Goal: Task Accomplishment & Management: Complete application form

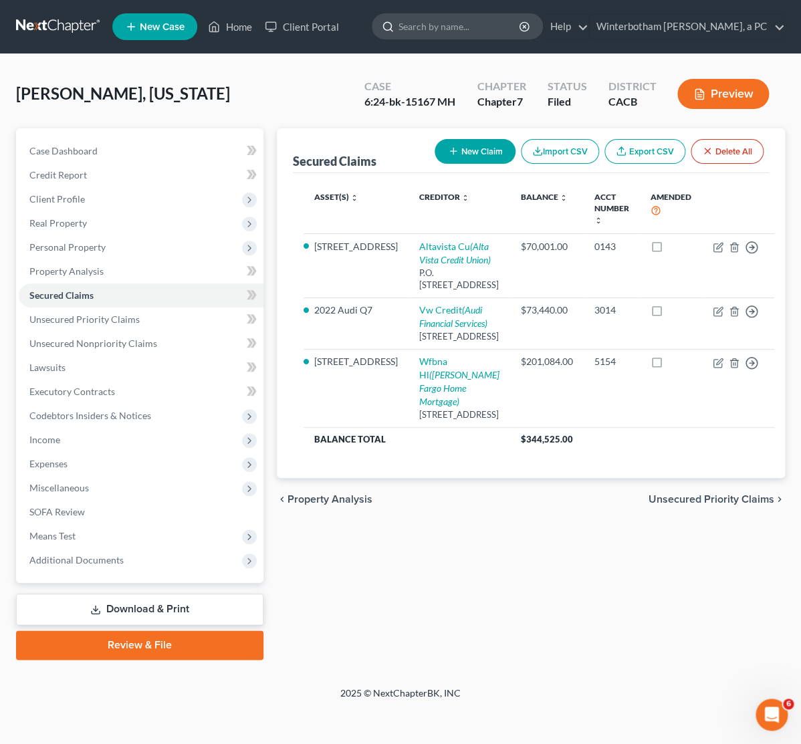
click at [428, 25] on input "search" at bounding box center [459, 26] width 122 height 25
type input "[PERSON_NAME]"
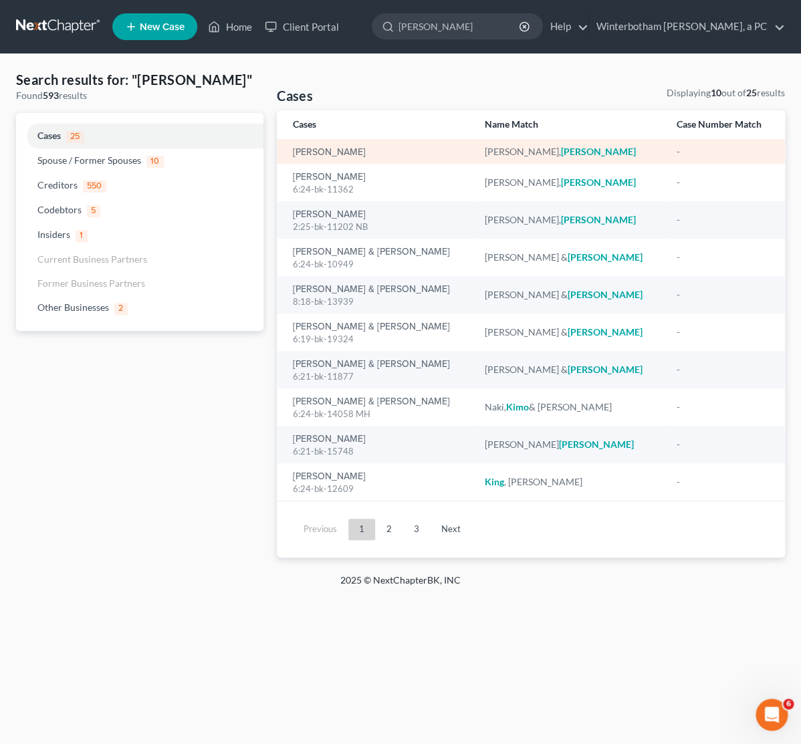
click at [364, 154] on div "[PERSON_NAME]" at bounding box center [378, 151] width 170 height 13
click at [348, 151] on link "[PERSON_NAME]" at bounding box center [329, 152] width 73 height 9
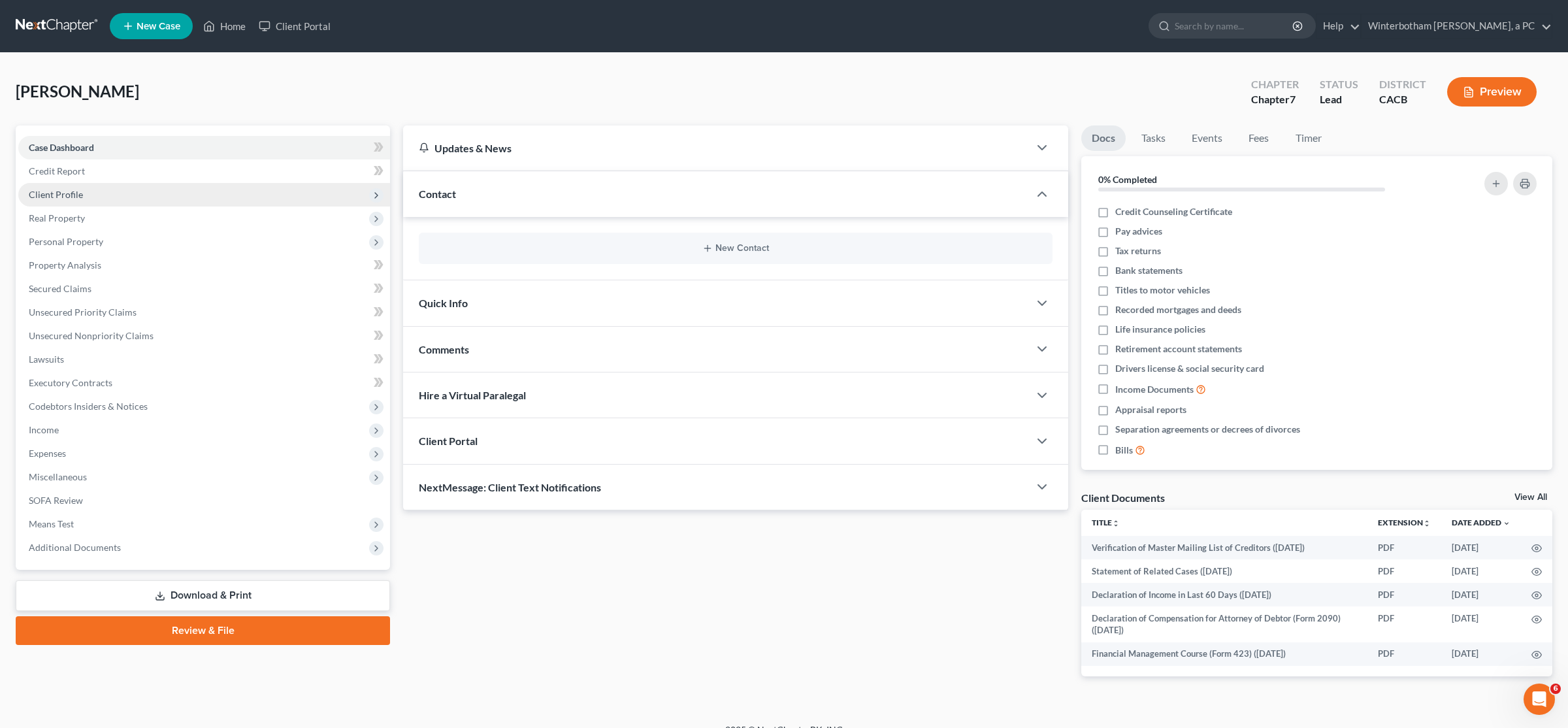
click at [46, 202] on span "Client Profile" at bounding box center [204, 194] width 371 height 23
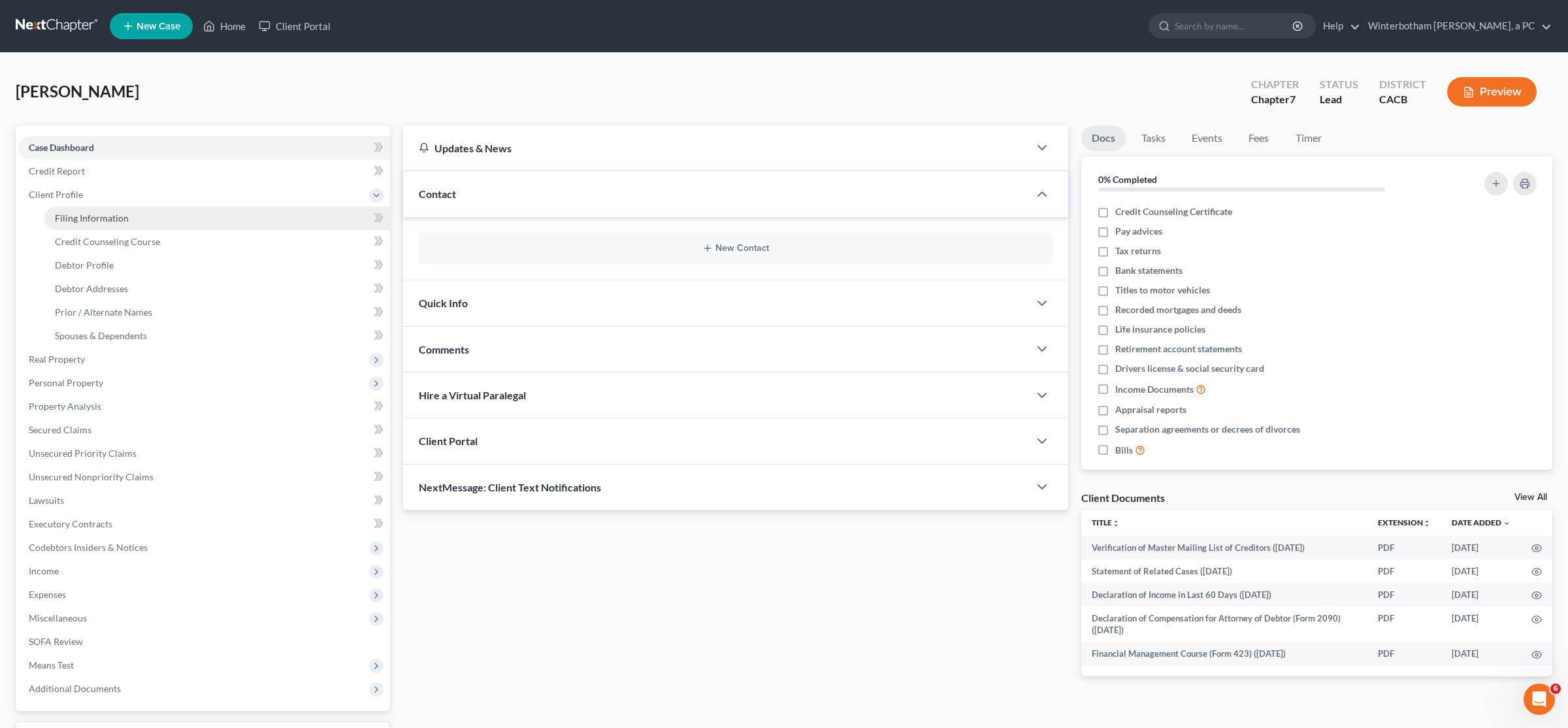
click at [61, 221] on span "Filing Information" at bounding box center [92, 217] width 74 height 11
select select "1"
select select "0"
select select "2"
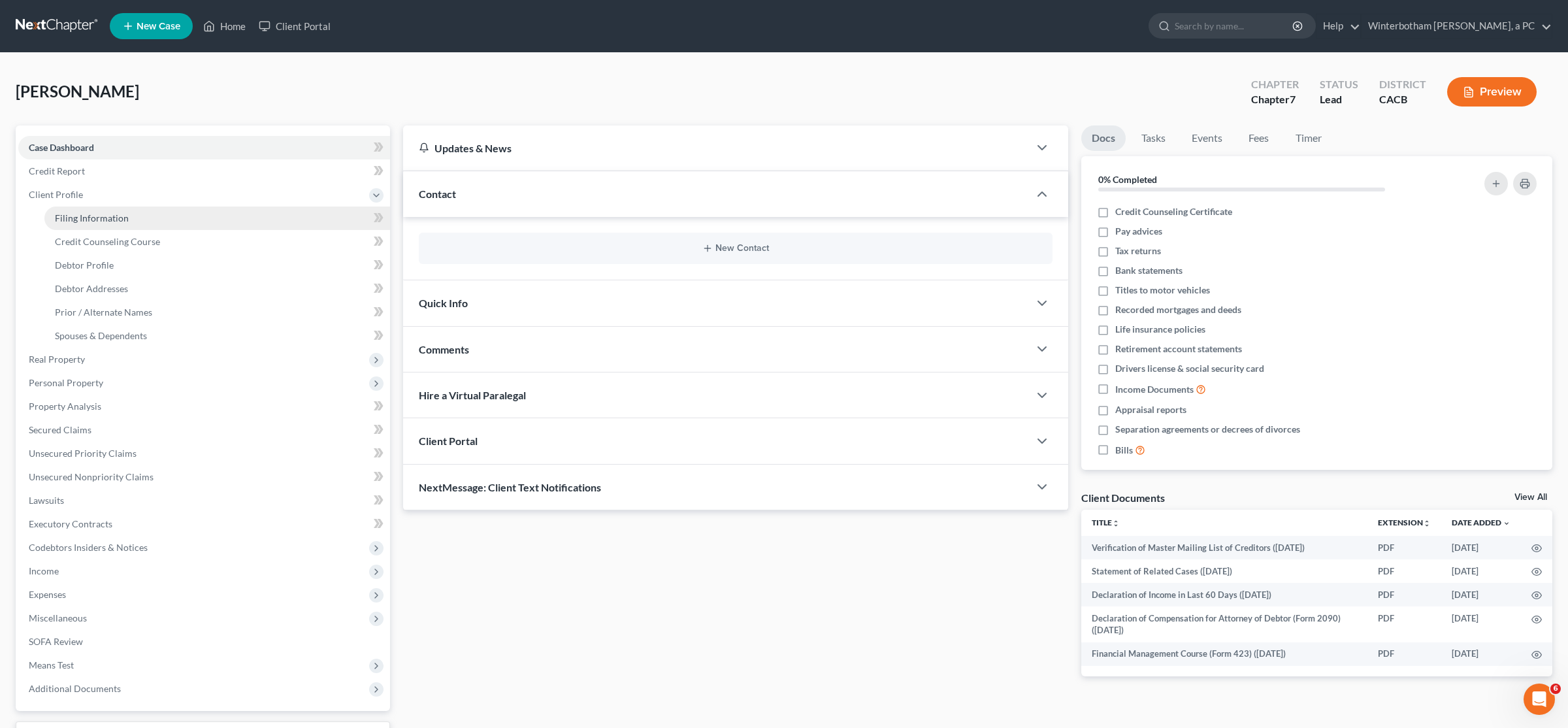
select select "4"
select select "1"
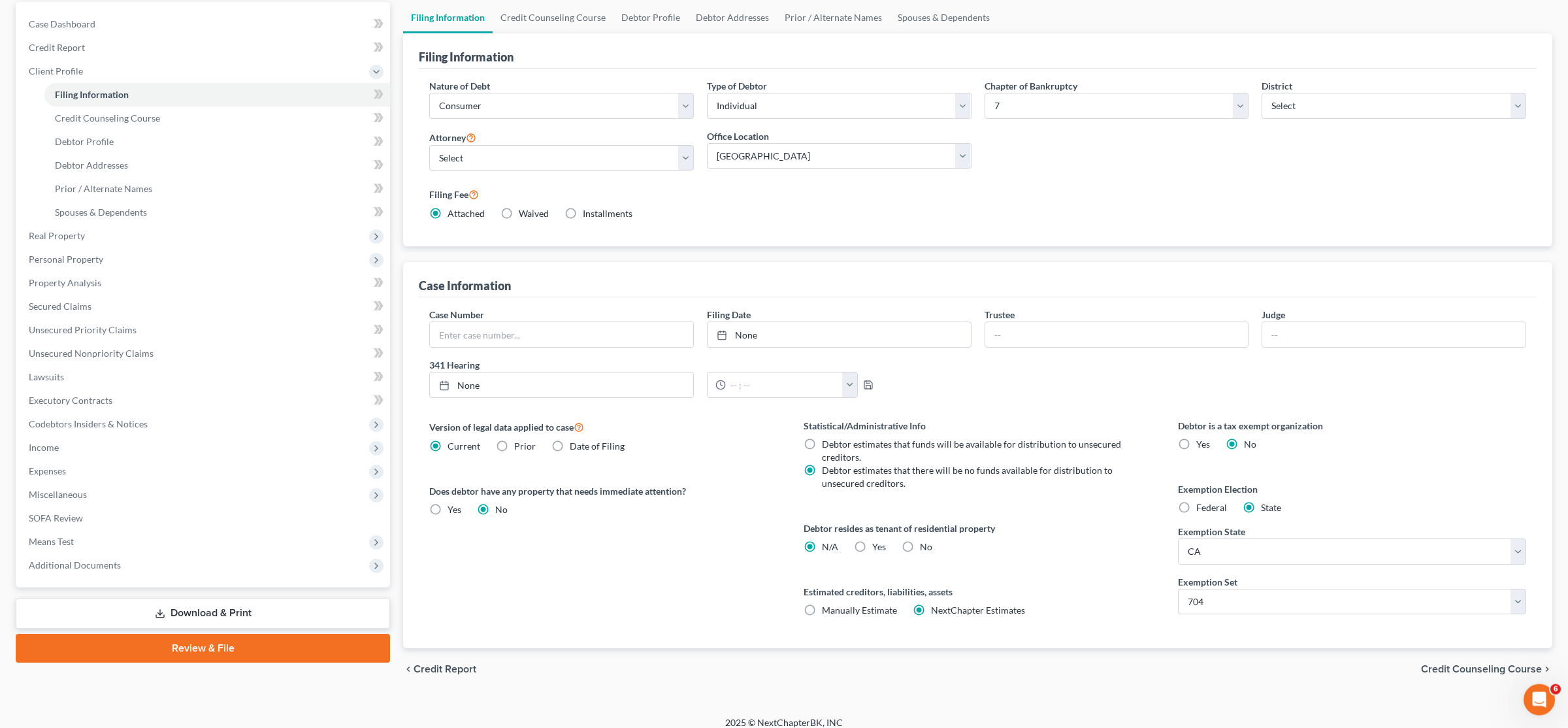
scroll to position [136, 0]
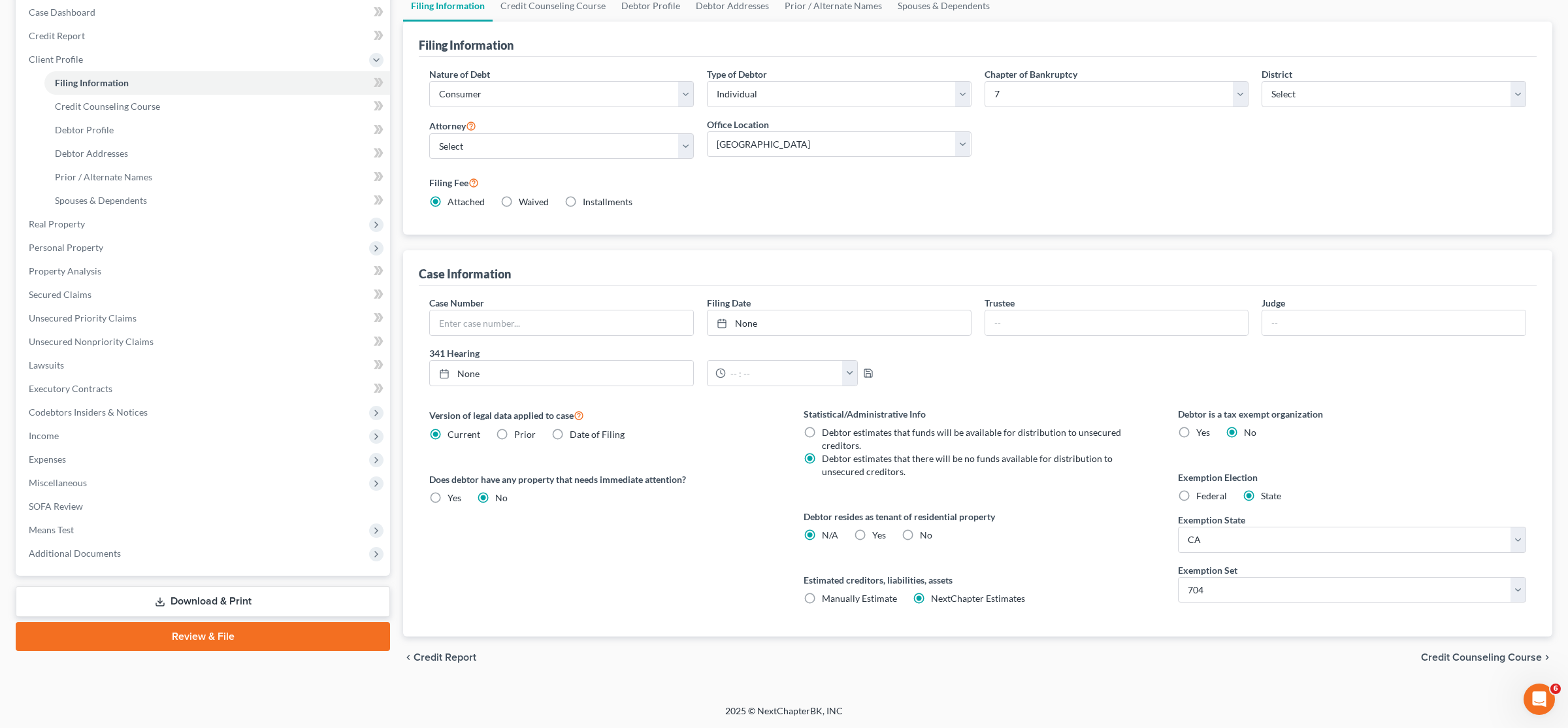
click at [782, 537] on label "No" at bounding box center [926, 535] width 13 height 13
click at [782, 536] on input "No" at bounding box center [930, 533] width 9 height 9
radio input "true"
radio input "false"
click at [782, 662] on span "Credit Counseling Course" at bounding box center [1482, 657] width 121 height 11
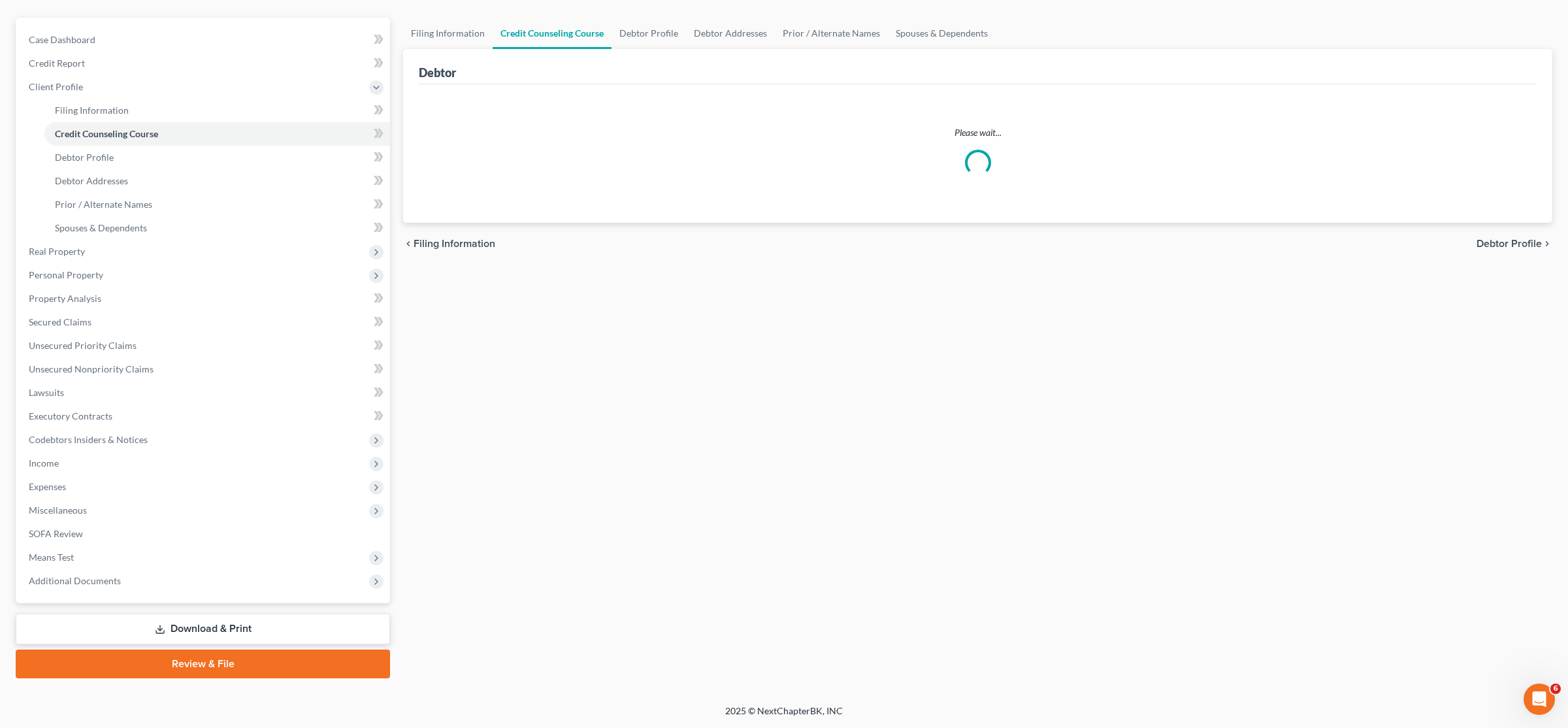
scroll to position [107, 0]
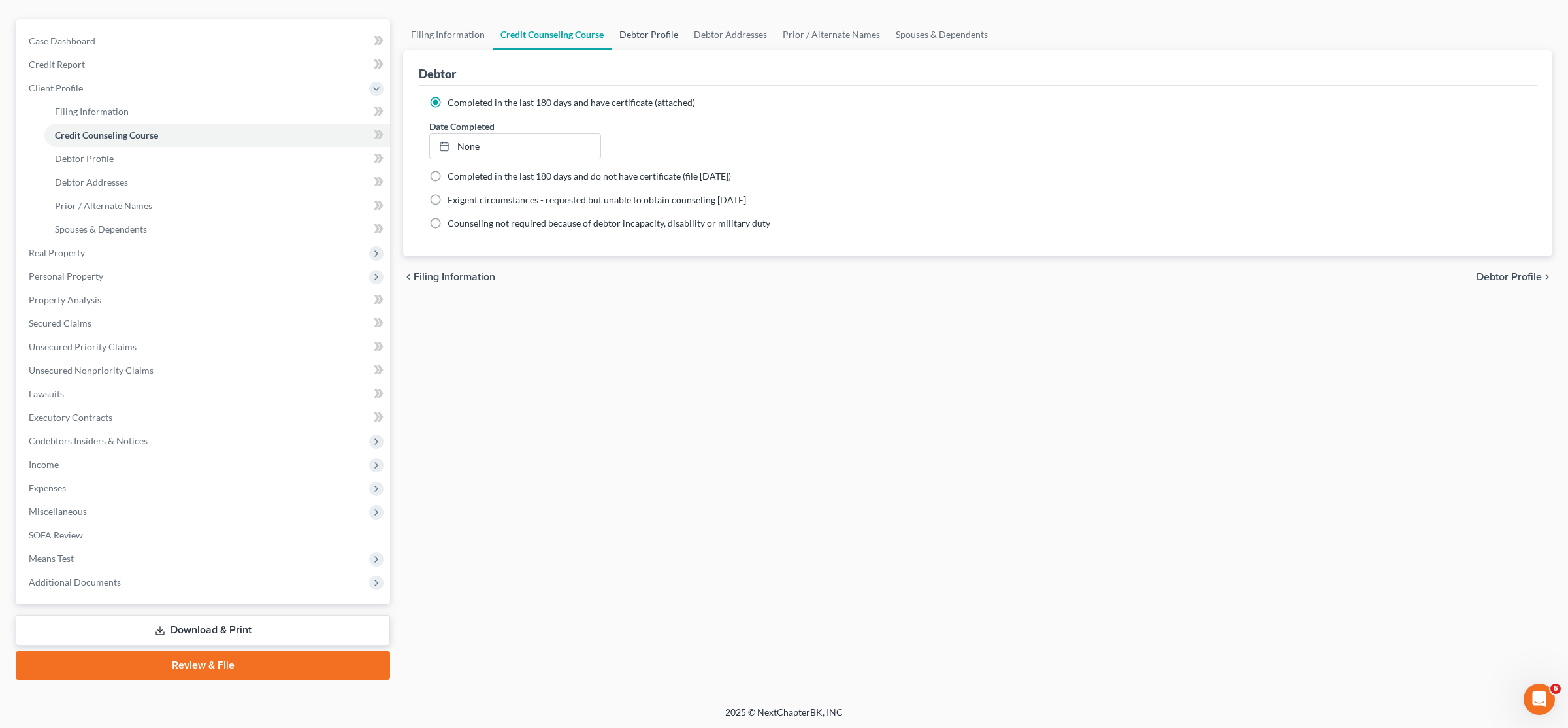
click at [653, 38] on link "Debtor Profile" at bounding box center [649, 34] width 74 height 31
select select "4"
select select "0"
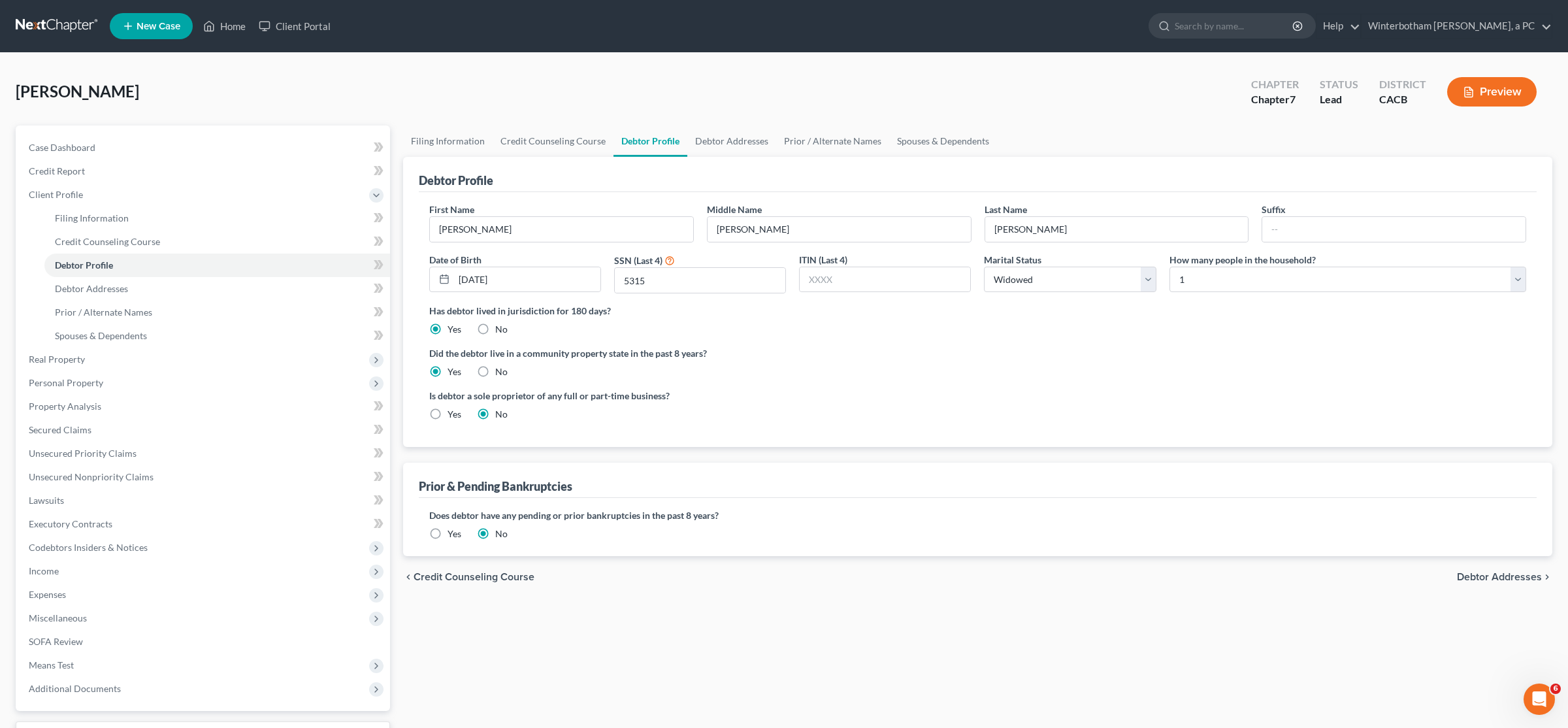
click at [721, 107] on div "[PERSON_NAME] Upgraded Chapter Chapter 7 Status Lead District CACB Preview" at bounding box center [784, 97] width 1537 height 57
drag, startPoint x: 727, startPoint y: 145, endPoint x: 803, endPoint y: 145, distance: 76.0
click at [728, 145] on link "Debtor Addresses" at bounding box center [731, 141] width 89 height 31
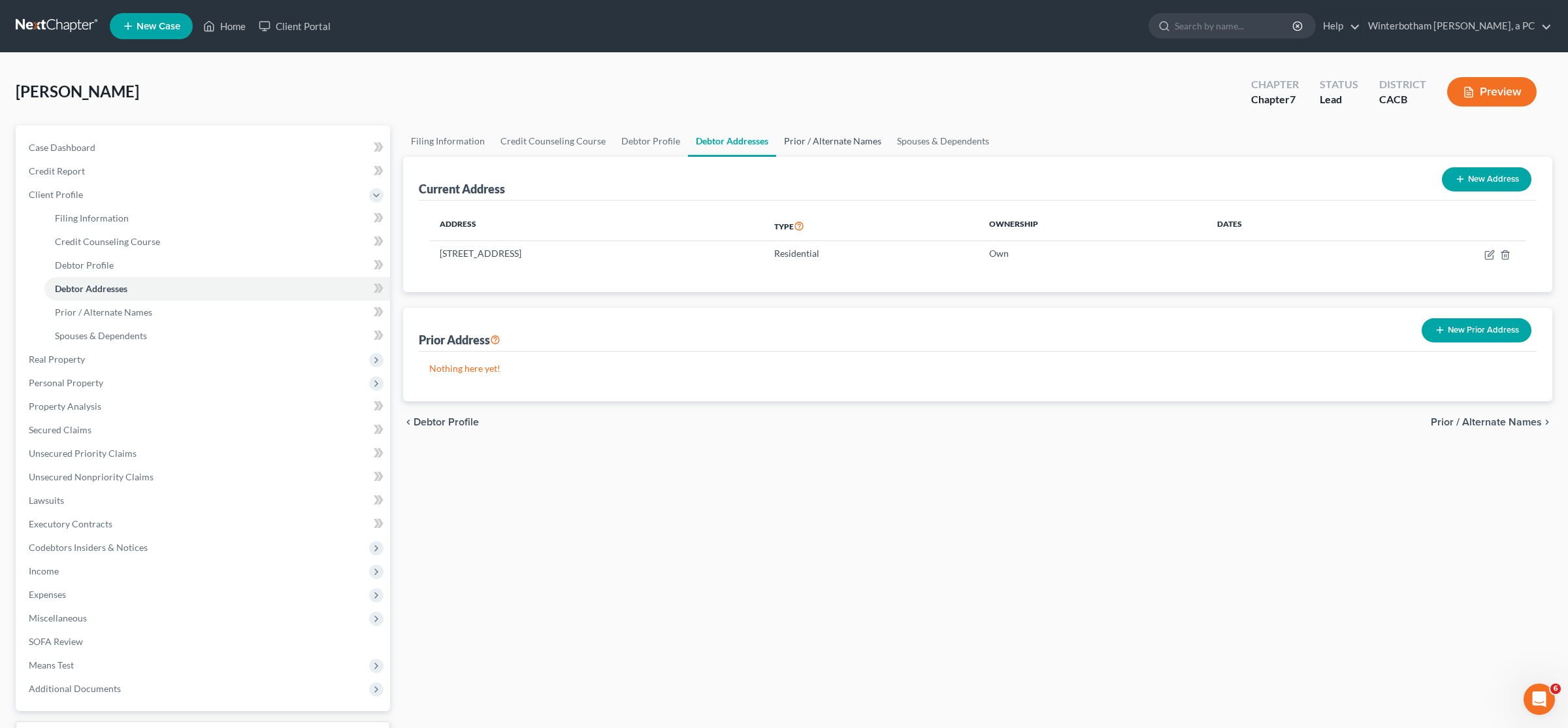
click at [782, 144] on link "Prior / Alternate Names" at bounding box center [833, 141] width 113 height 31
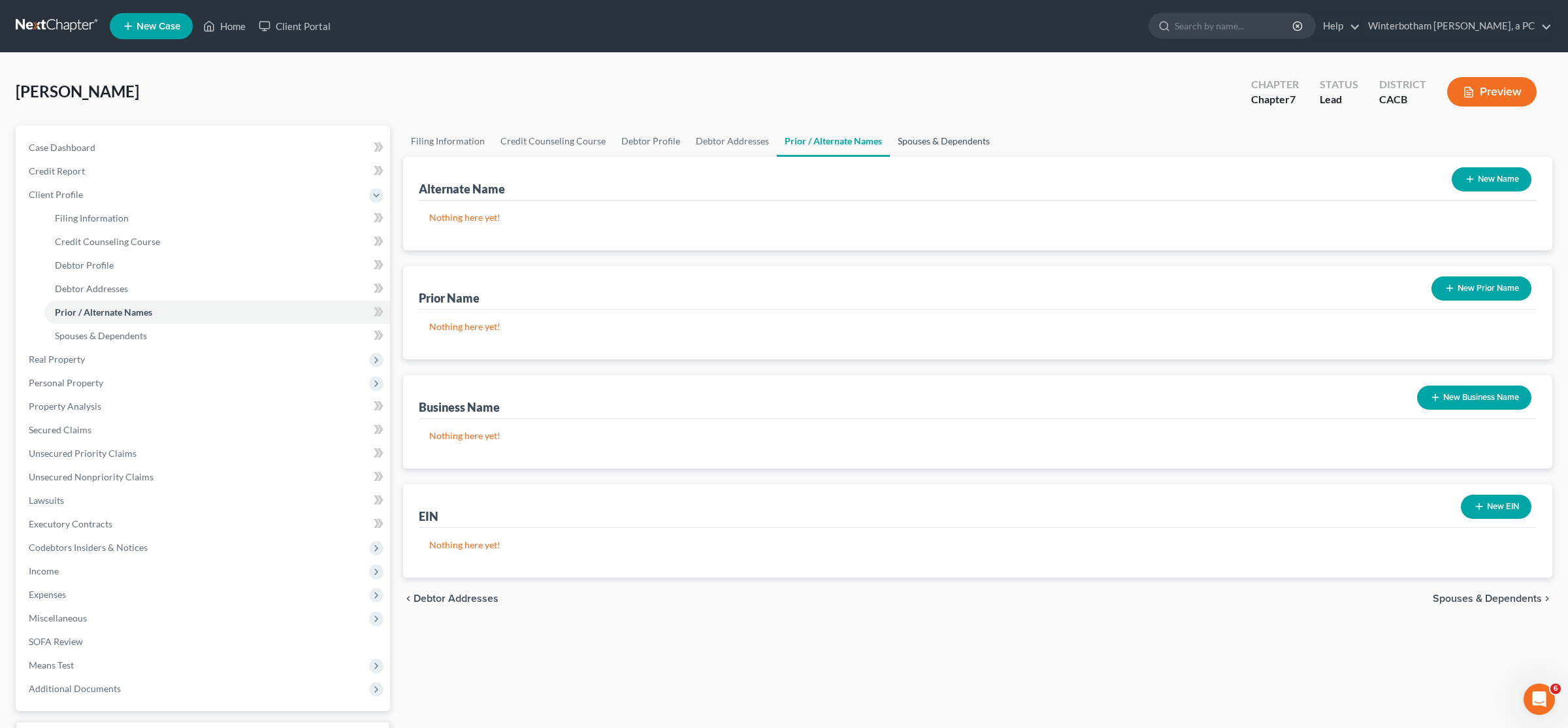
click at [782, 144] on link "Spouses & Dependents" at bounding box center [943, 141] width 108 height 31
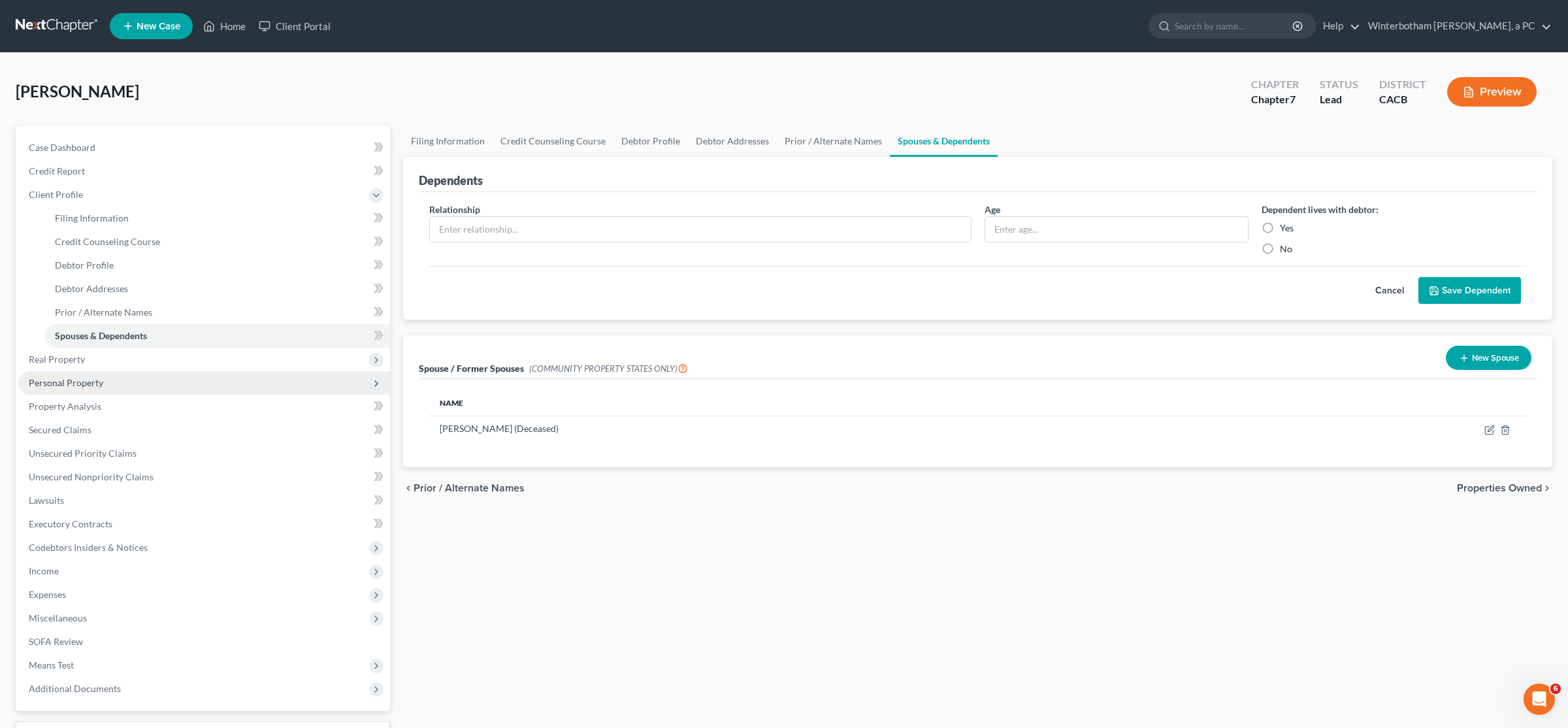
scroll to position [68, 0]
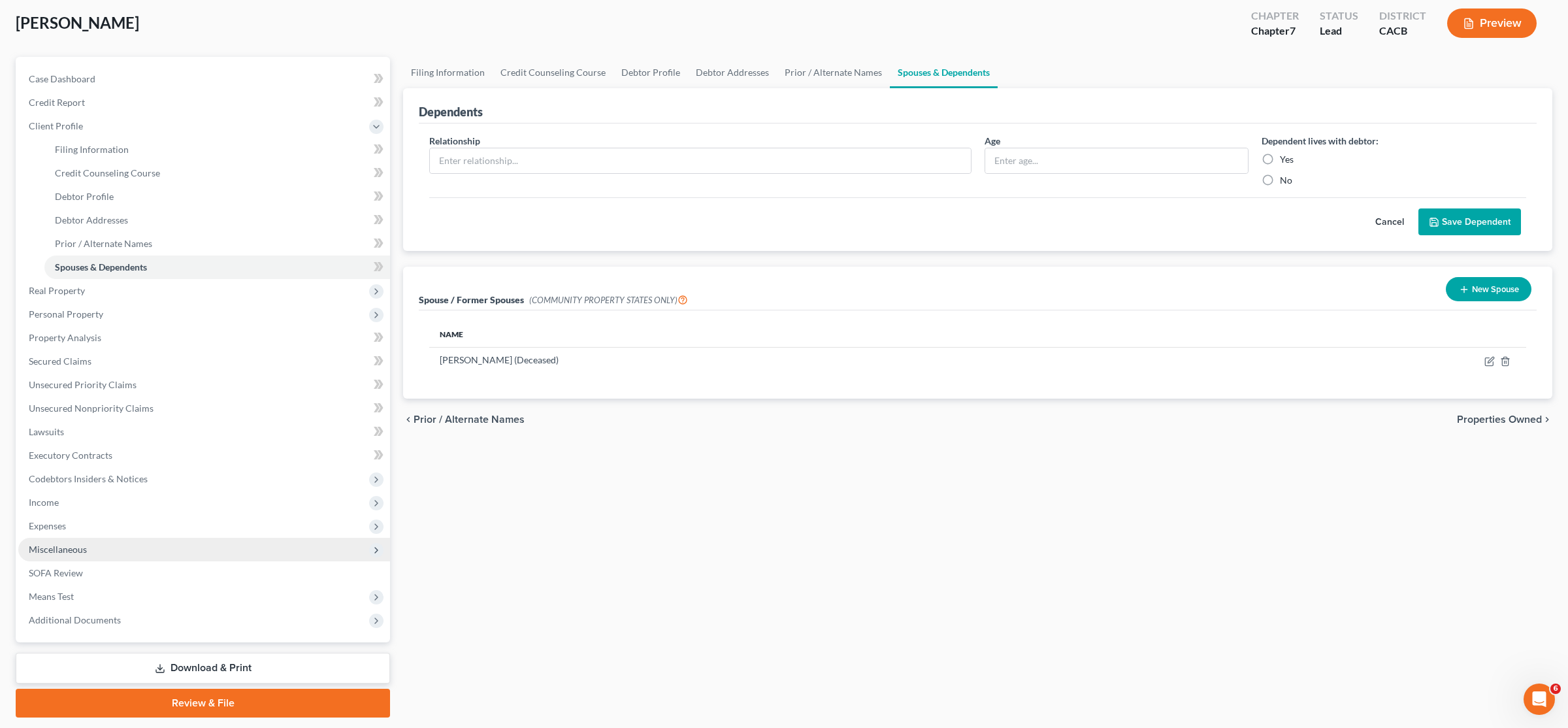
click at [108, 551] on span "Miscellaneous" at bounding box center [204, 549] width 371 height 23
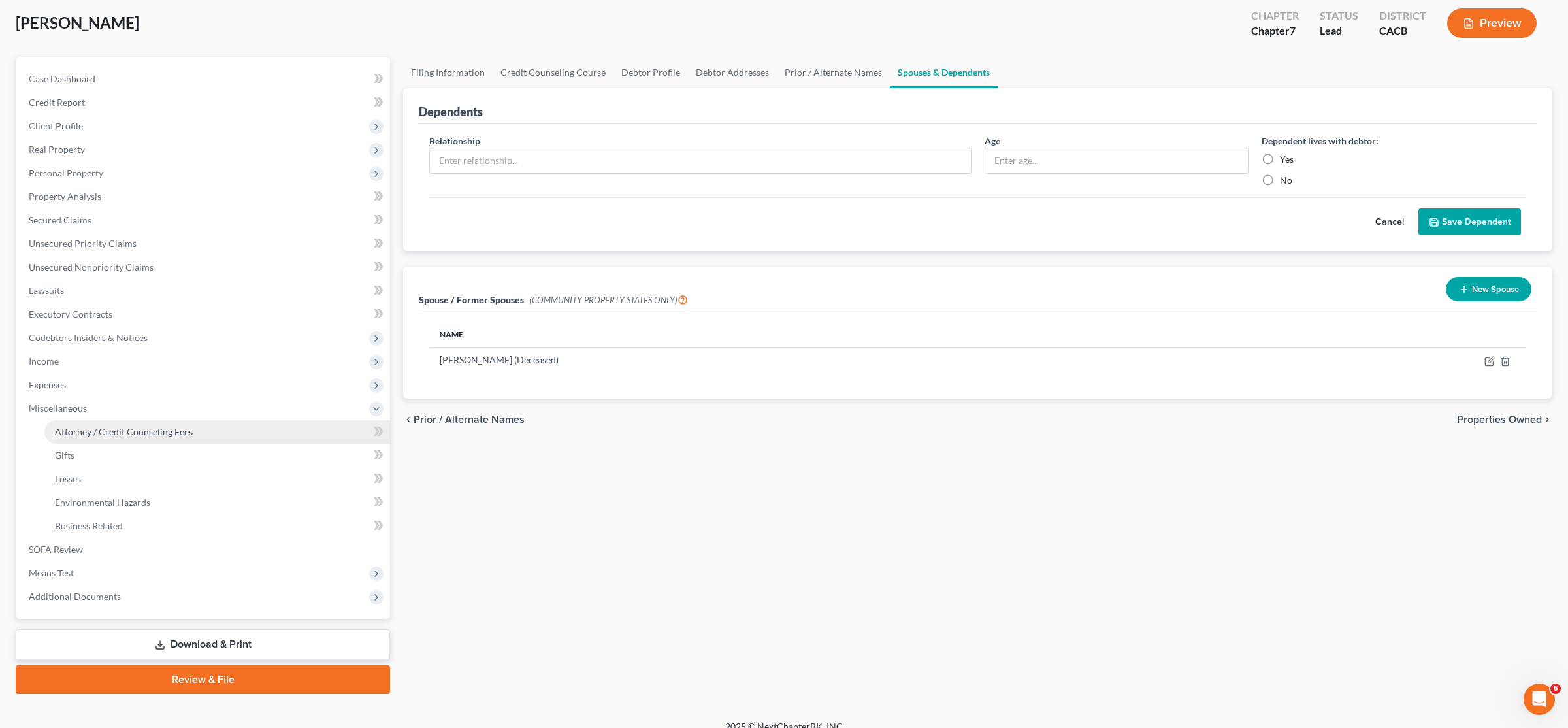
click at [131, 439] on link "Attorney / Credit Counseling Fees" at bounding box center [217, 432] width 346 height 23
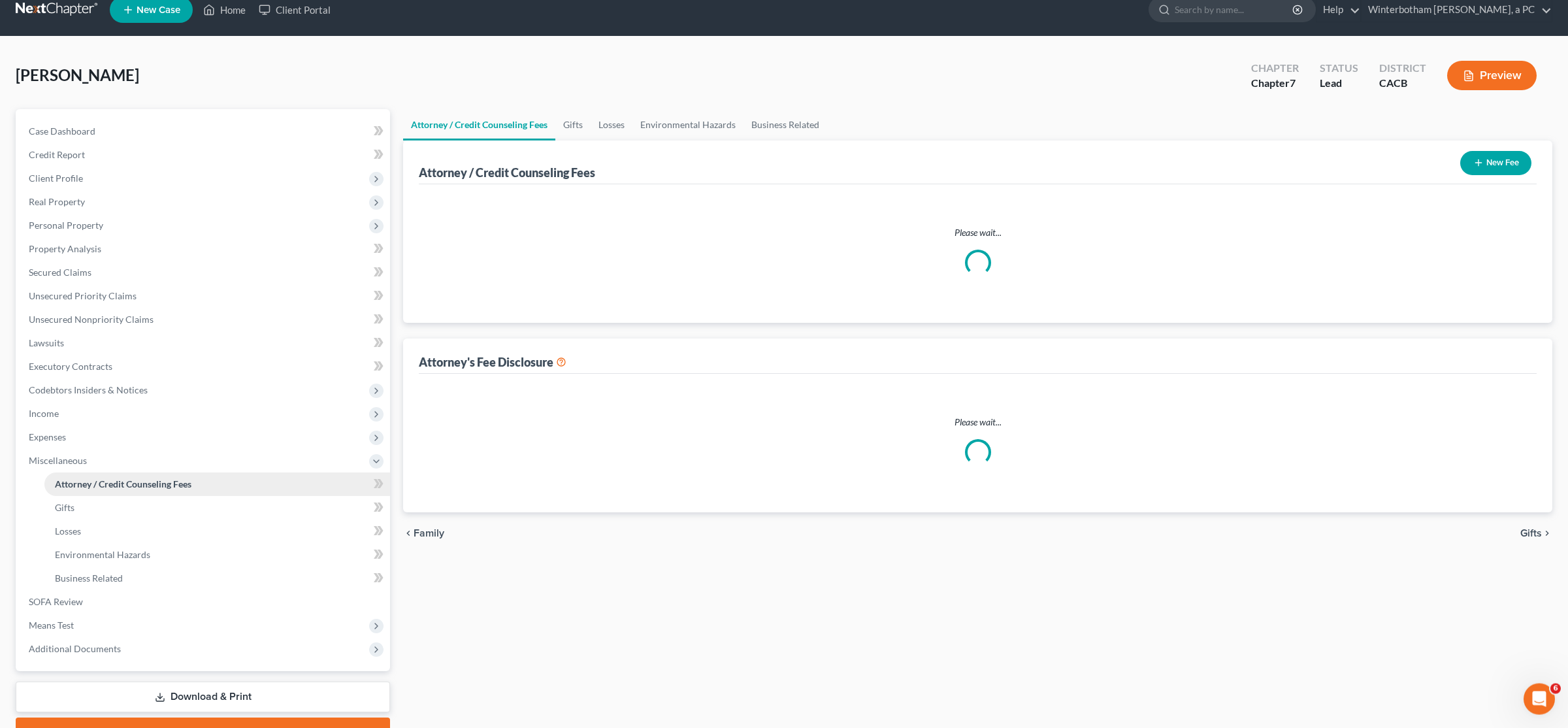
select select "1"
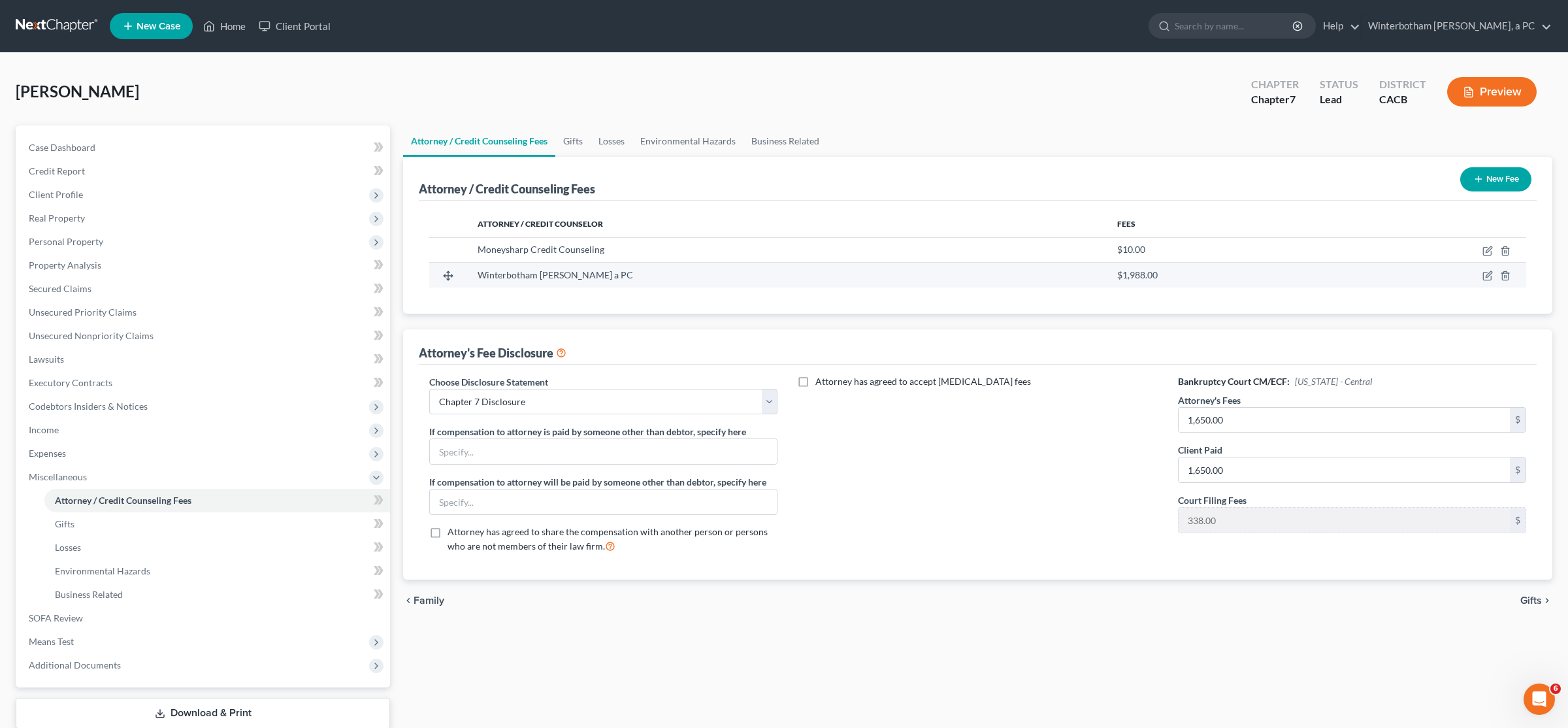
click at [598, 278] on span "Winterbotham [PERSON_NAME] a PC" at bounding box center [555, 274] width 155 height 11
click at [782, 275] on td at bounding box center [1427, 275] width 196 height 24
click at [782, 277] on icon "button" at bounding box center [1488, 276] width 11 height 11
select select "4"
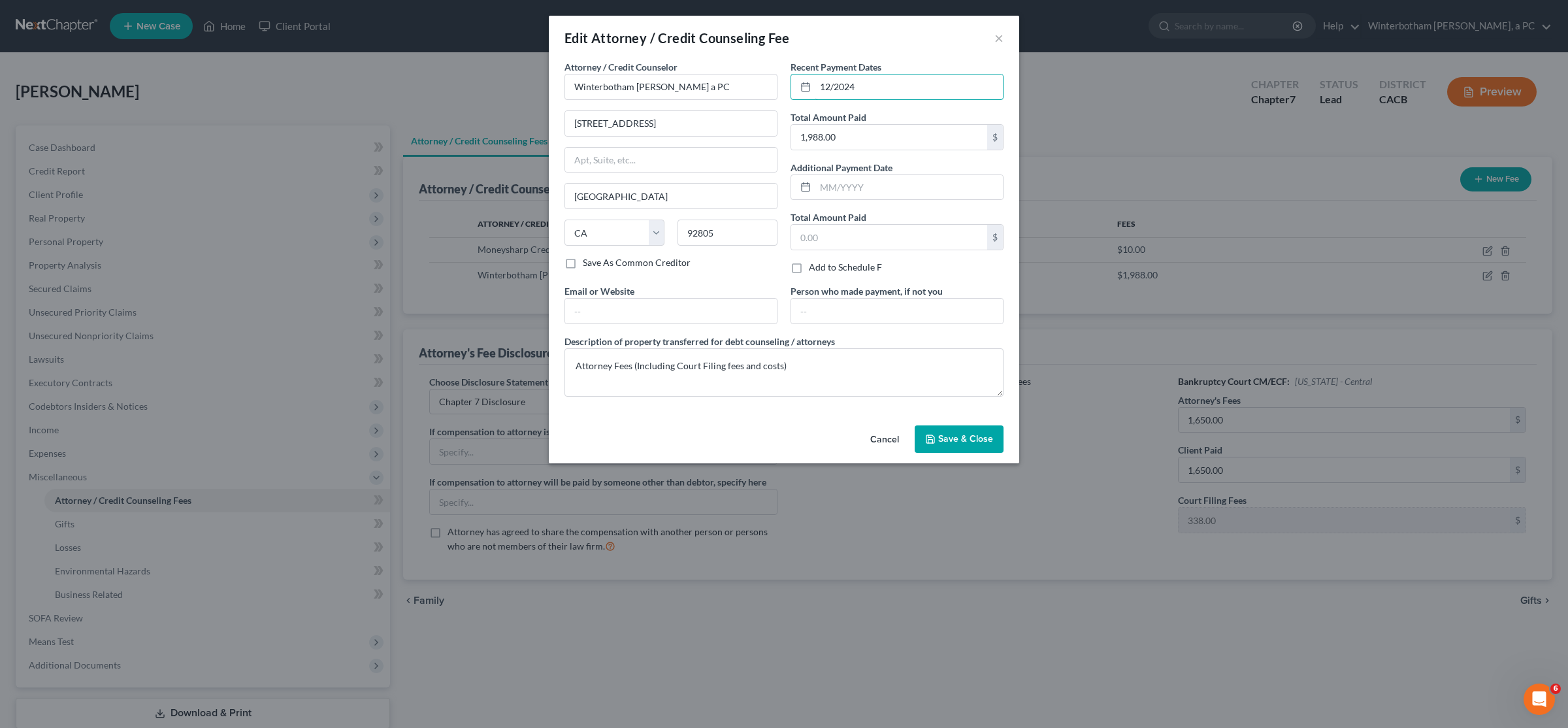
drag, startPoint x: 870, startPoint y: 88, endPoint x: 790, endPoint y: 91, distance: 80.1
click at [782, 91] on input "12/2024" at bounding box center [909, 86] width 188 height 24
click at [782, 87] on input "07/2025" at bounding box center [909, 86] width 188 height 24
type input "08/2025"
click at [782, 439] on span "Save & Close" at bounding box center [966, 438] width 55 height 11
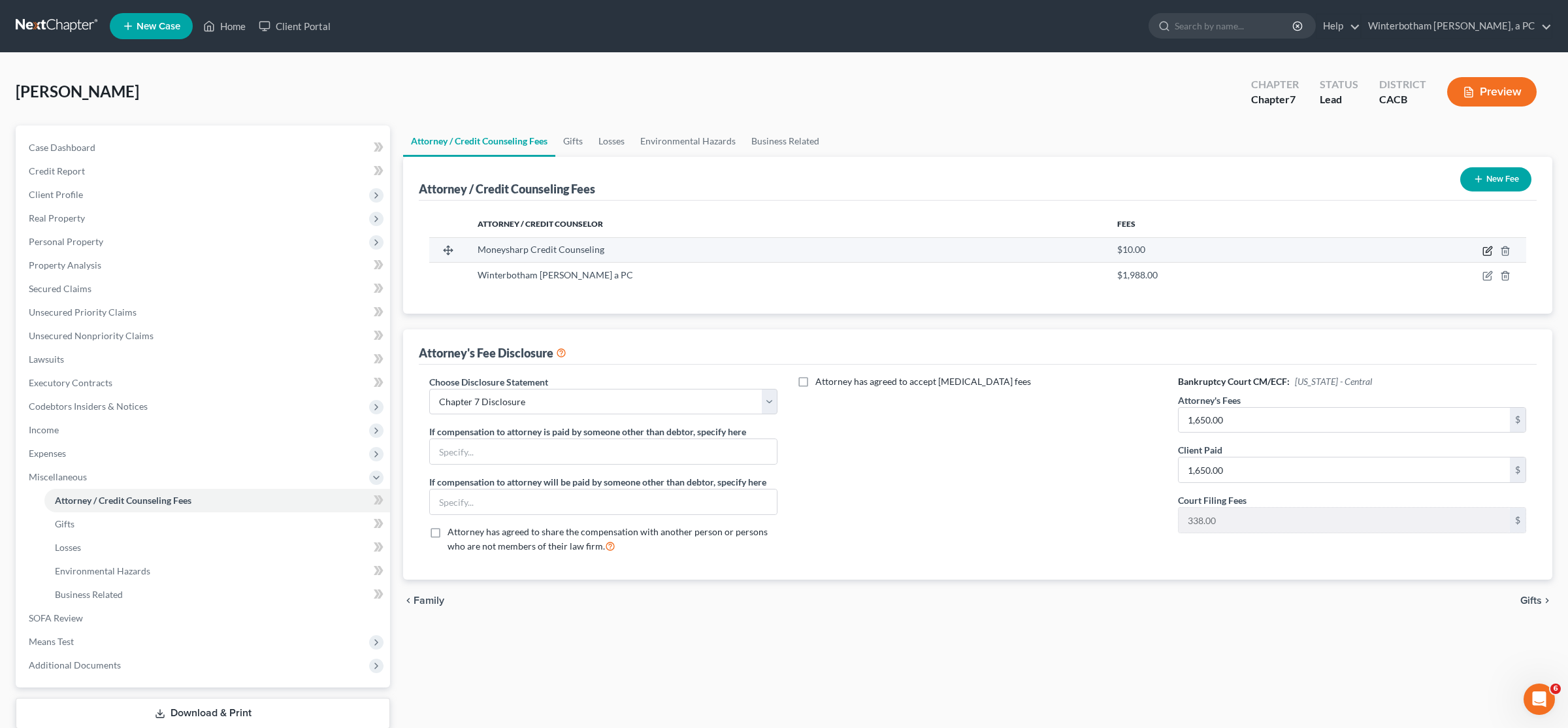
click at [782, 249] on icon "button" at bounding box center [1489, 249] width 6 height 6
select select "14"
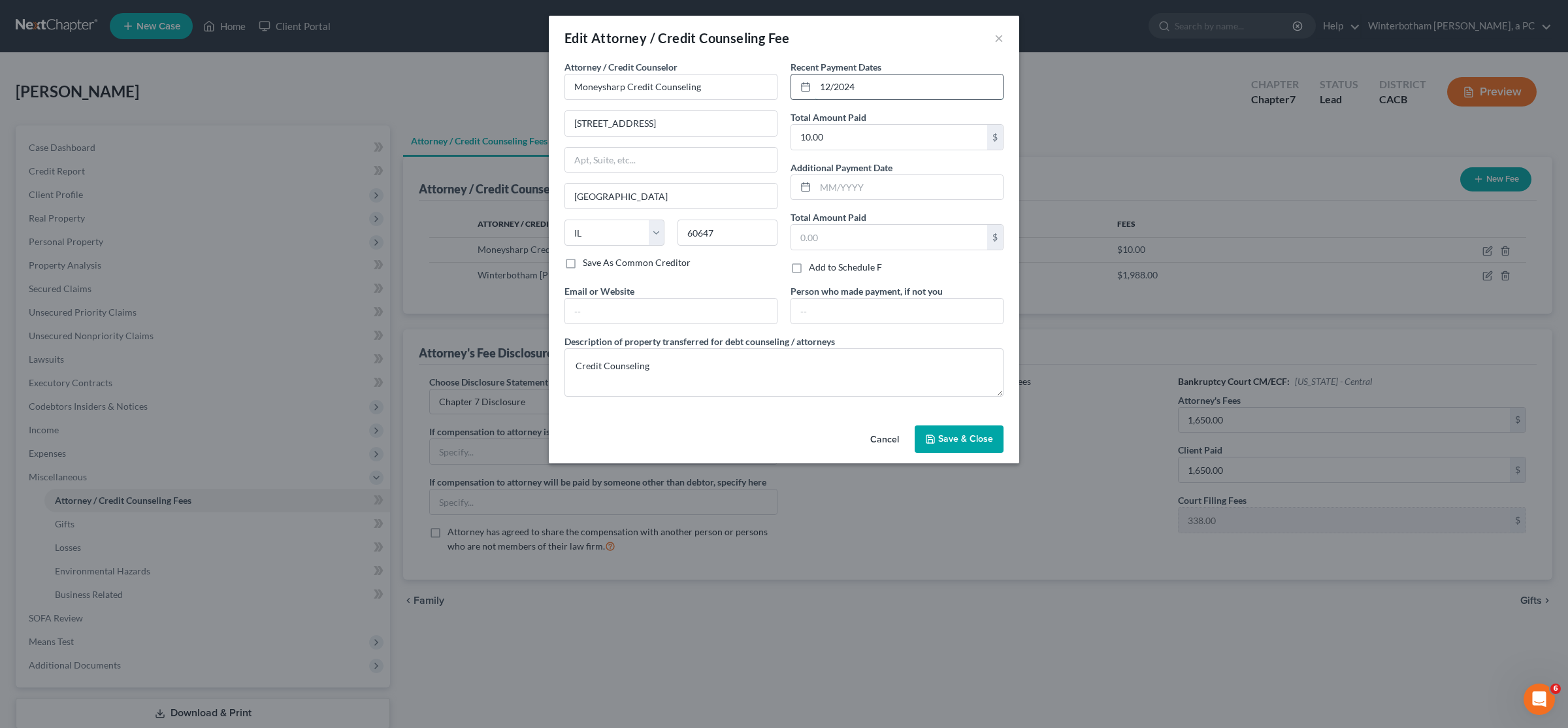
drag, startPoint x: 873, startPoint y: 88, endPoint x: 786, endPoint y: 85, distance: 87.1
click at [782, 85] on input "12/2024" at bounding box center [909, 86] width 188 height 24
type input "05/2025"
drag, startPoint x: 963, startPoint y: 418, endPoint x: 967, endPoint y: 424, distance: 7.2
click at [782, 418] on div "Attorney / Credit Counselor * Moneysharp Credit Counseling [STREET_ADDRESS] Chi…" at bounding box center [783, 239] width 470 height 360
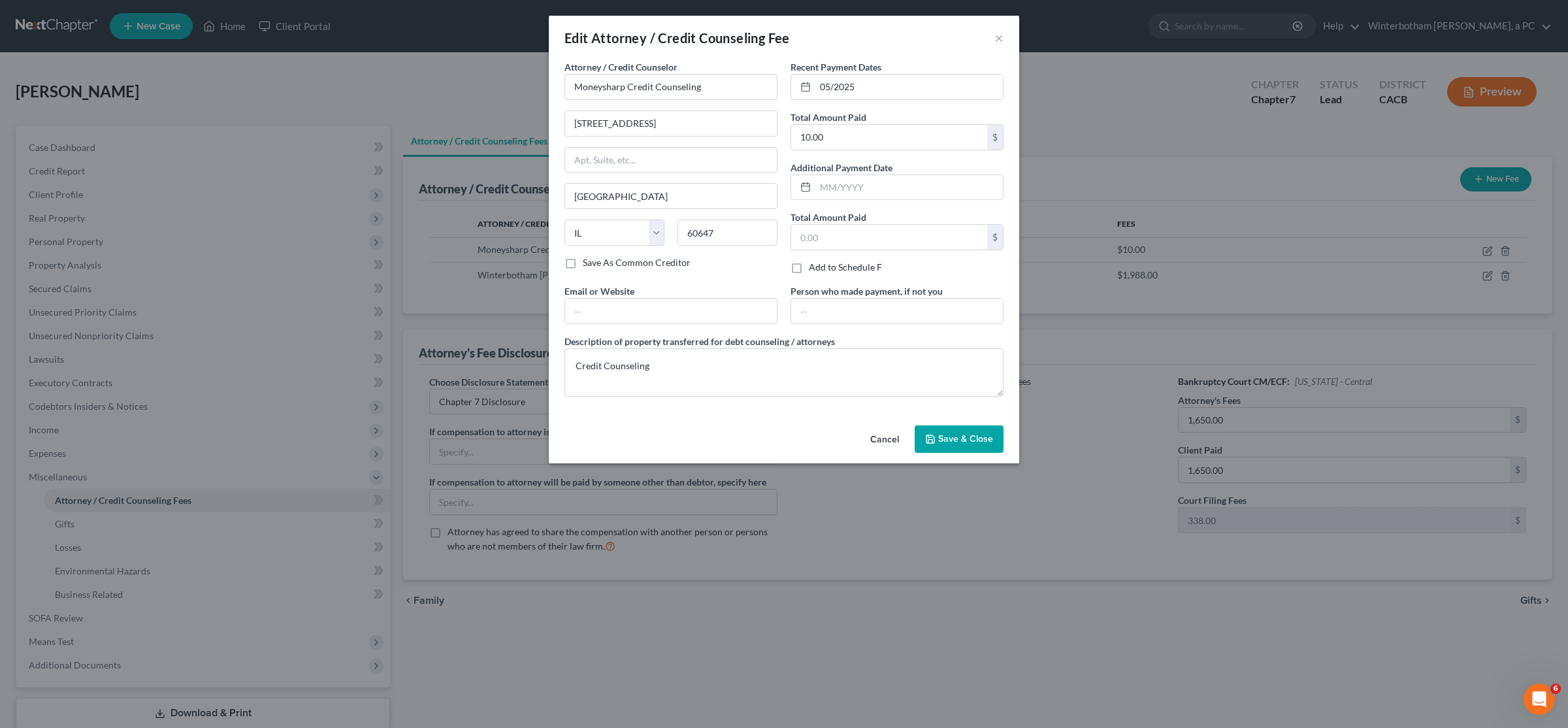
drag, startPoint x: 971, startPoint y: 445, endPoint x: 1066, endPoint y: 432, distance: 95.9
click at [782, 445] on span "Save & Close" at bounding box center [966, 438] width 55 height 11
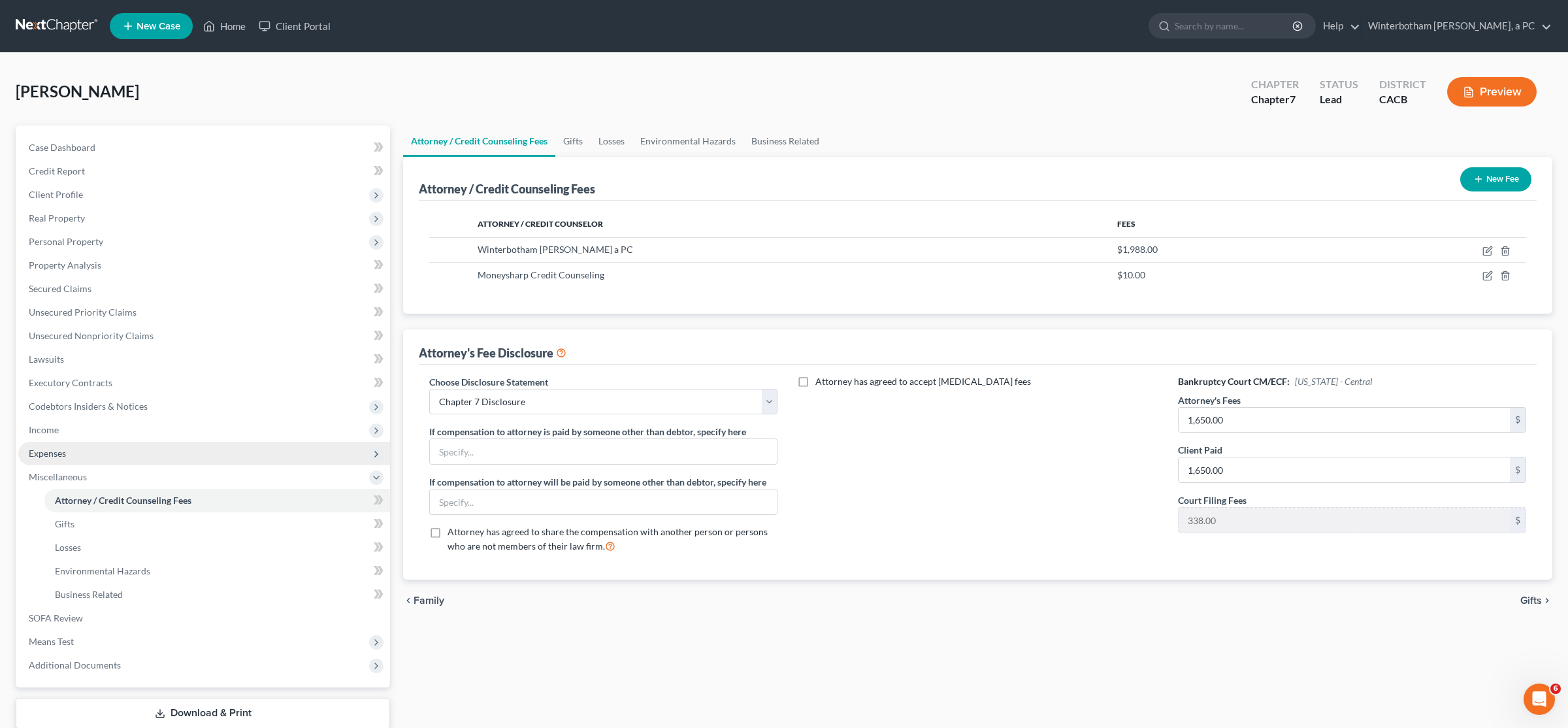
scroll to position [68, 0]
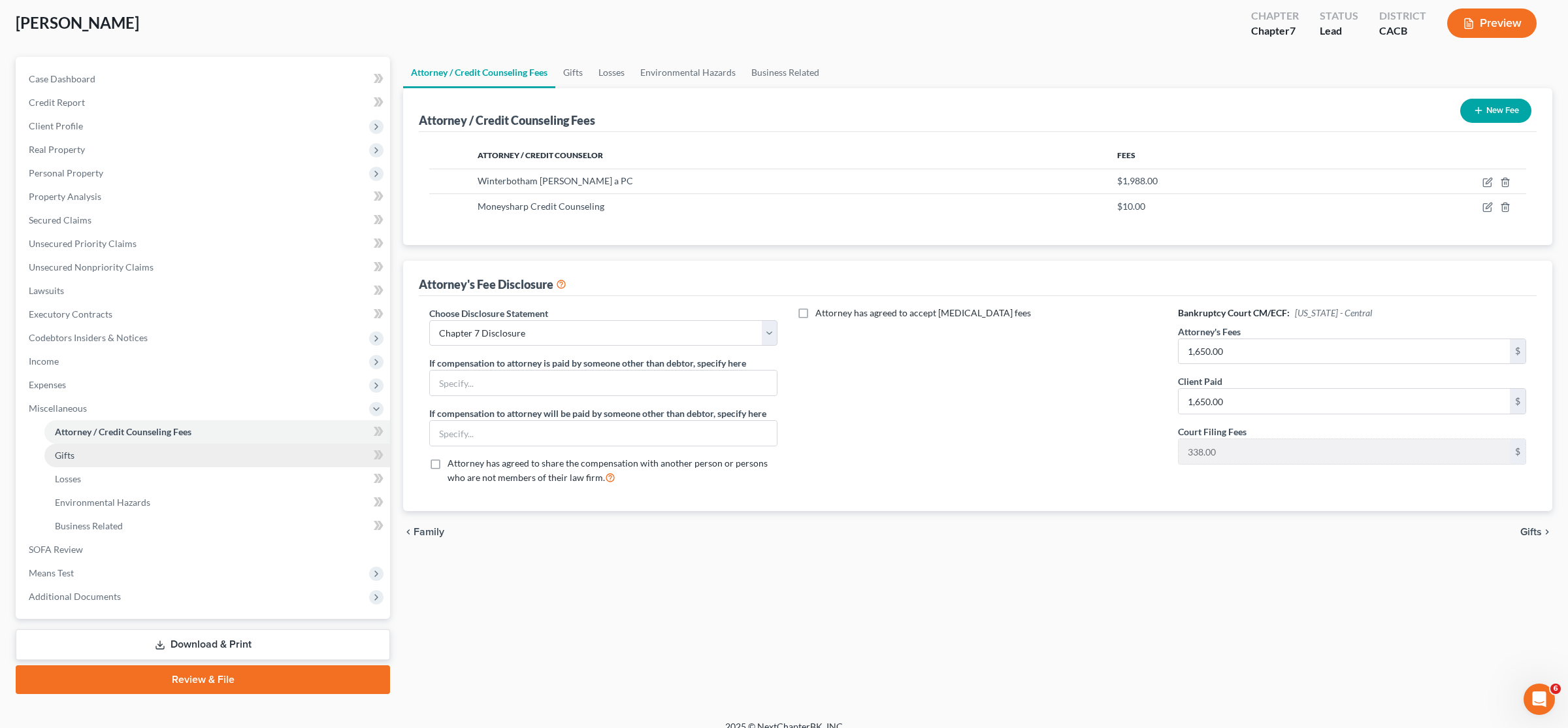
click at [117, 452] on link "Gifts" at bounding box center [217, 455] width 346 height 23
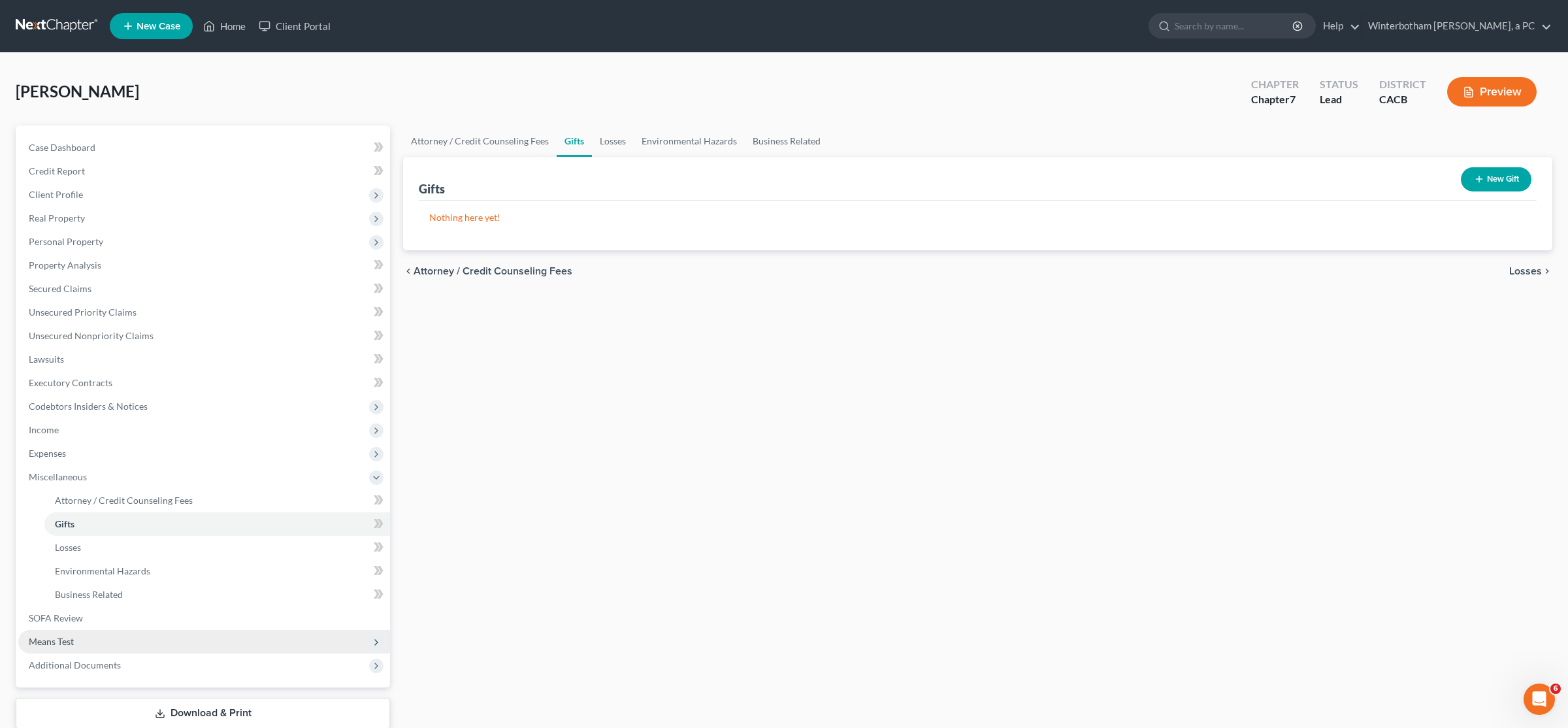
click at [84, 647] on span "Means Test" at bounding box center [204, 641] width 371 height 23
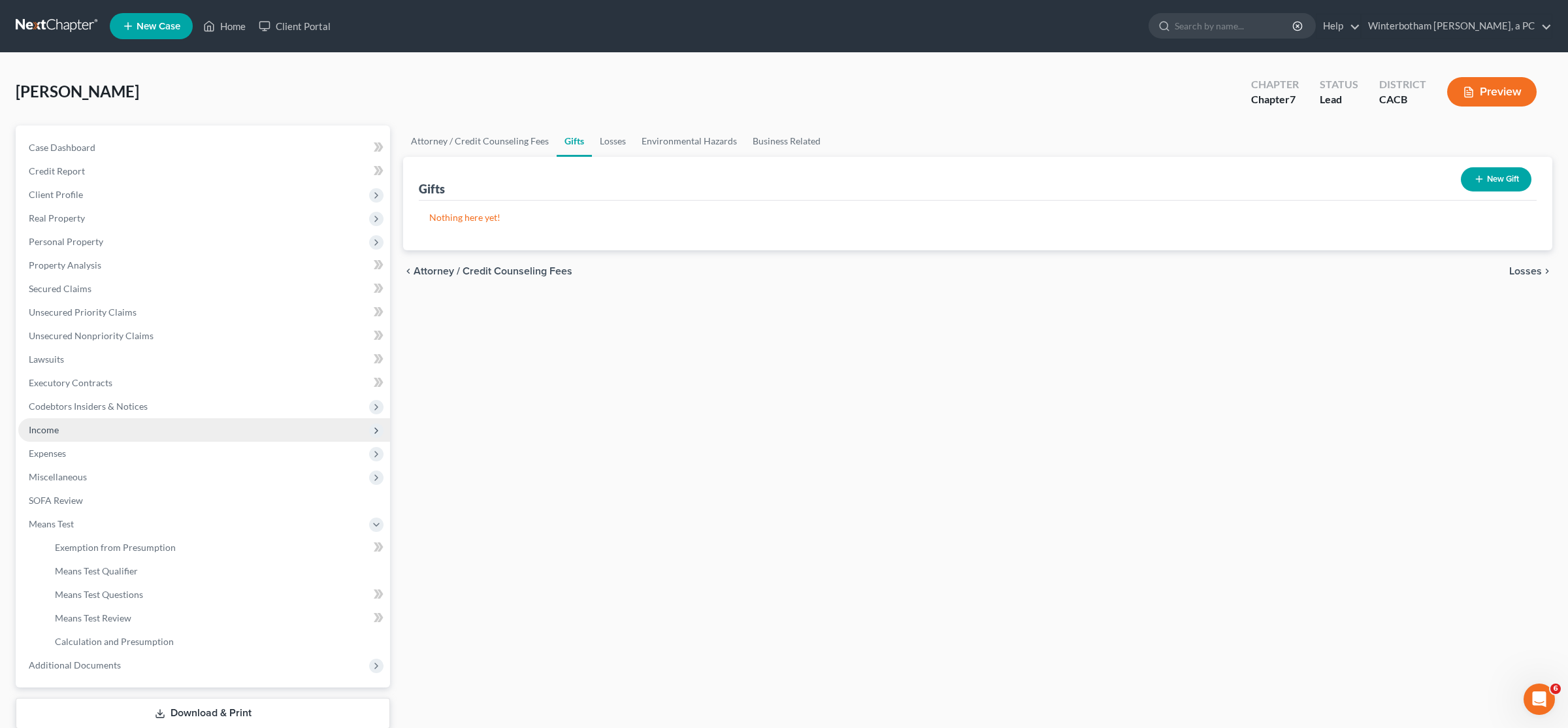
click at [53, 437] on span "Income" at bounding box center [204, 430] width 371 height 23
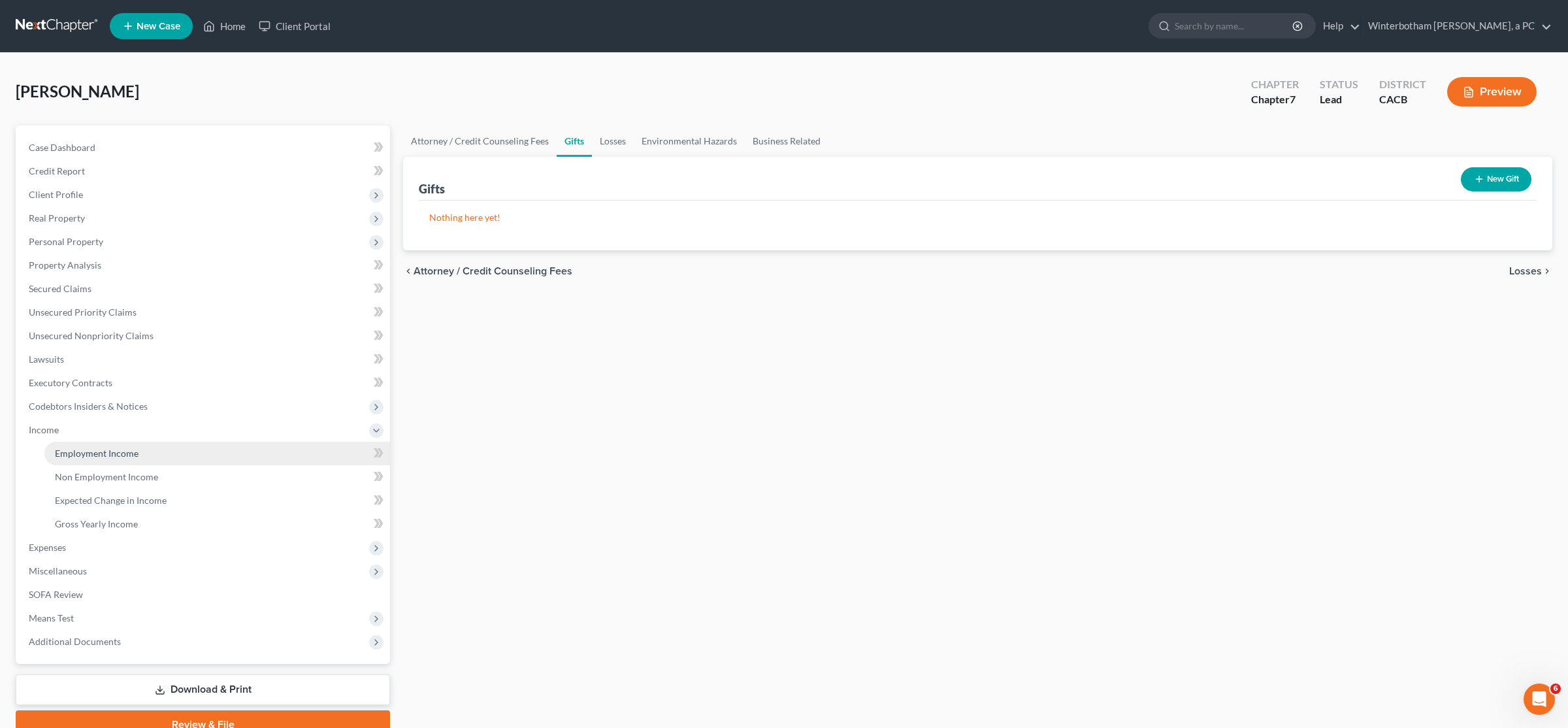
click at [60, 450] on span "Employment Income" at bounding box center [97, 452] width 84 height 11
click at [69, 473] on span "Non Employment Income" at bounding box center [107, 476] width 104 height 11
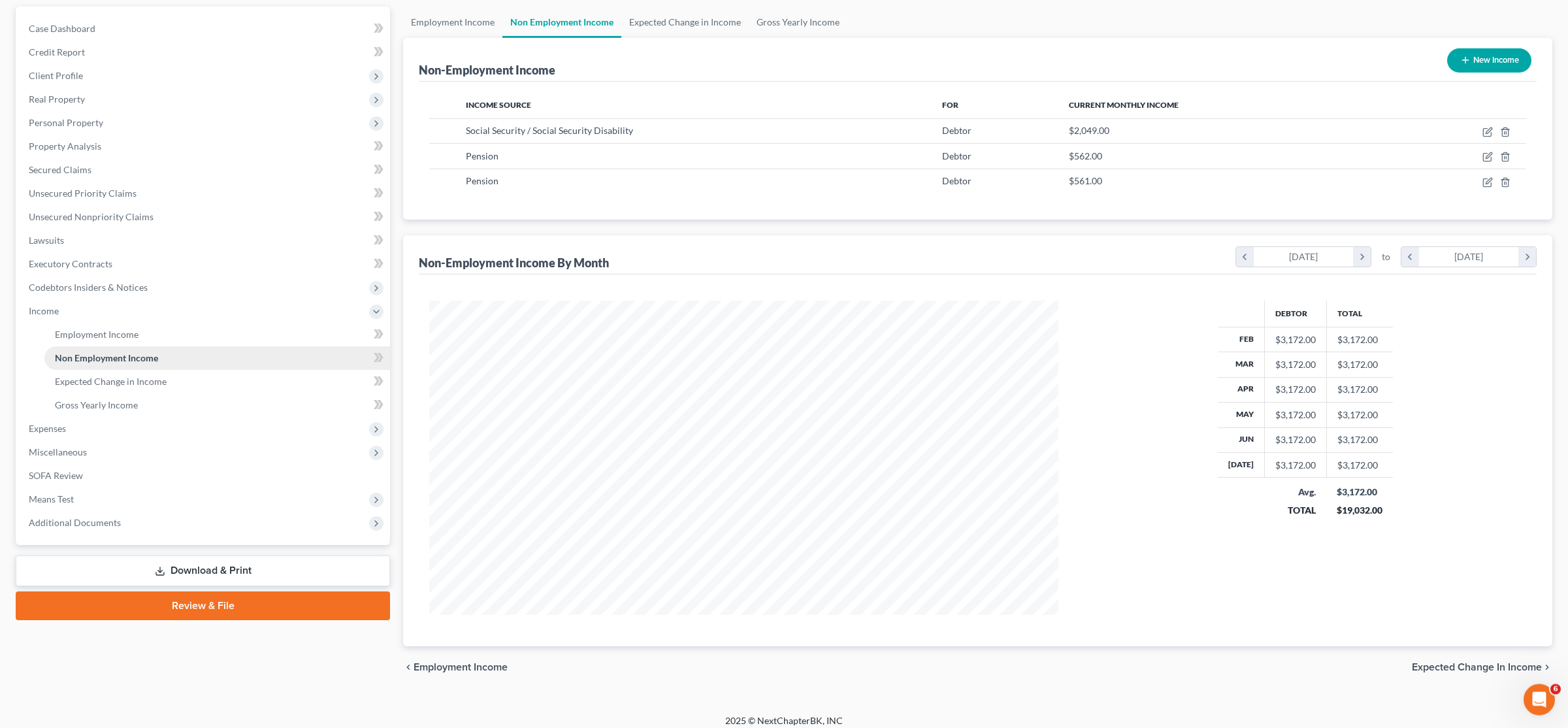
scroll to position [129, 0]
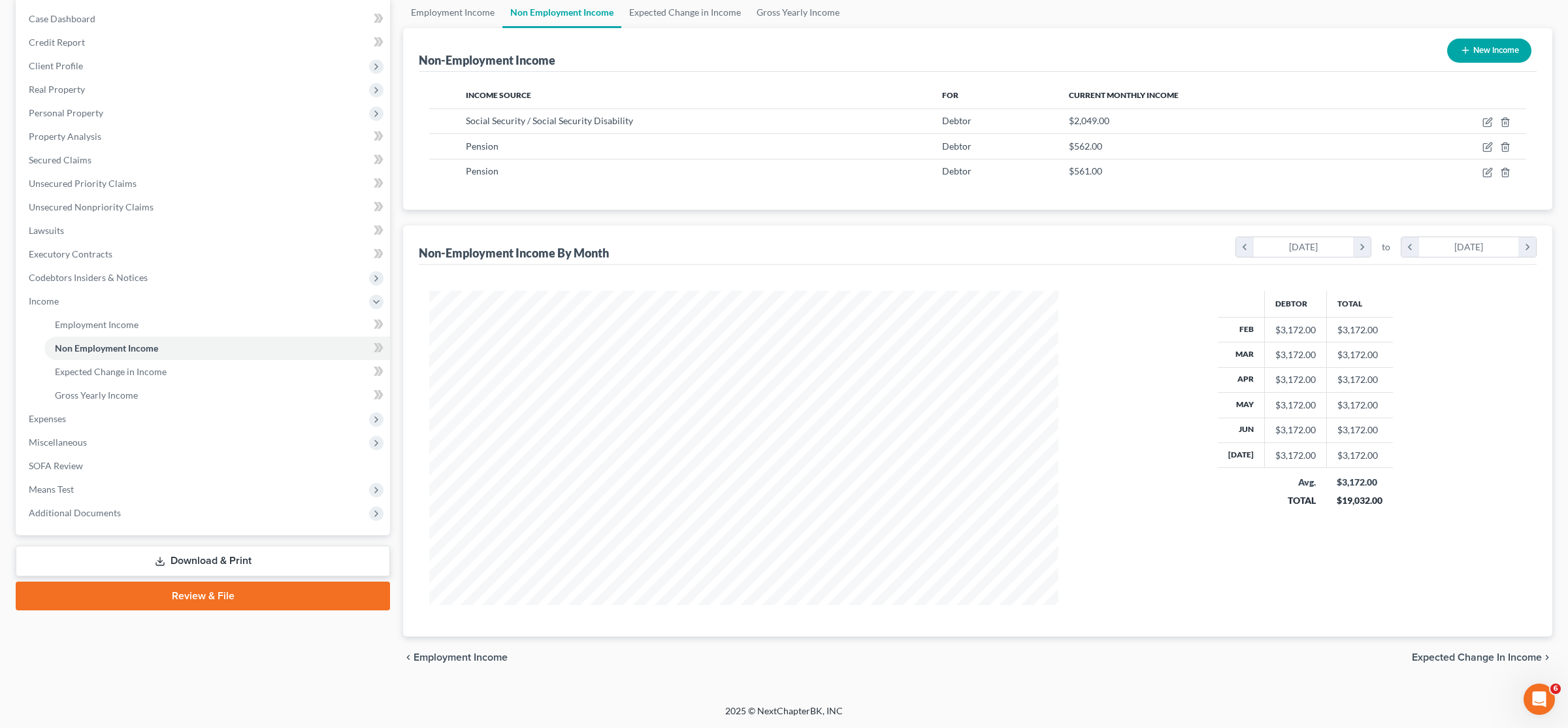
click at [236, 554] on link "Download & Print" at bounding box center [202, 560] width 374 height 30
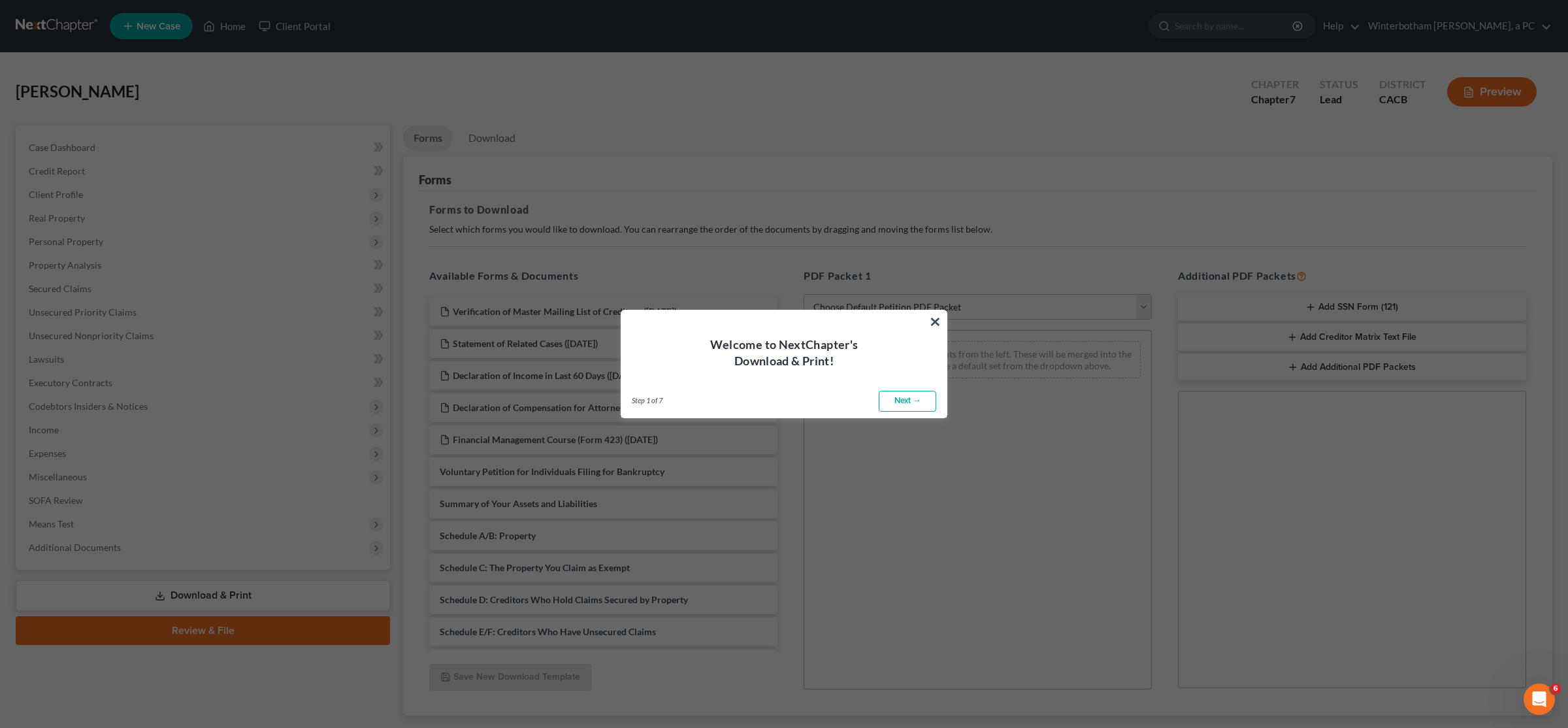
click at [782, 317] on div "Welcome to NextChapter's Download & Print!" at bounding box center [784, 340] width 326 height 59
click at [782, 321] on button "×" at bounding box center [936, 321] width 13 height 21
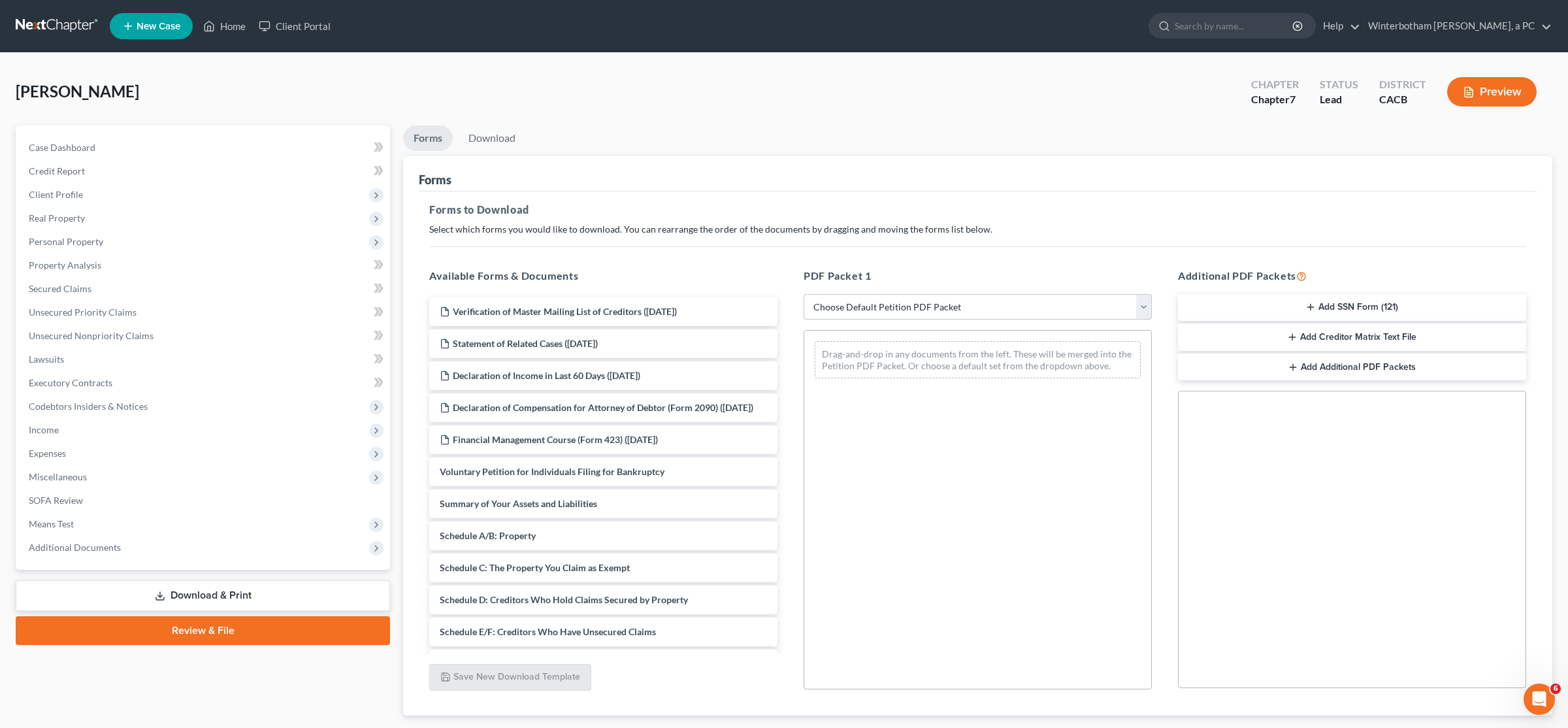
click at [782, 294] on select "Choose Default Petition PDF Packet Complete Bankruptcy Petition (all forms and …" at bounding box center [978, 307] width 348 height 26
select select "0"
click option "Complete Bankruptcy Petition (all forms and schedules)" at bounding box center [0, 0] width 0 height 0
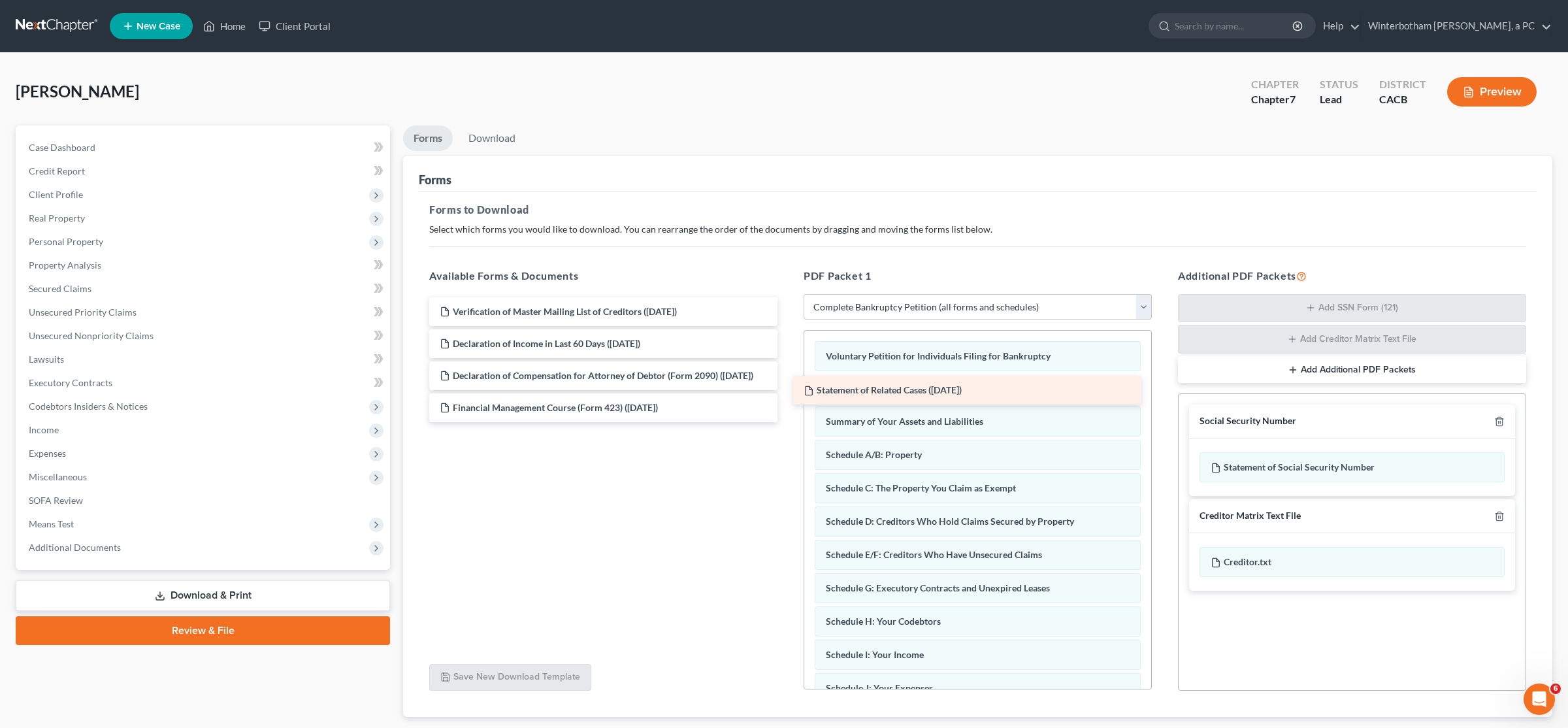
drag, startPoint x: 531, startPoint y: 340, endPoint x: 910, endPoint y: 387, distance: 381.9
click at [782, 387] on div "Statement of Related Cases ([DATE]) Verification of Master Mailing List of Cred…" at bounding box center [603, 360] width 370 height 125
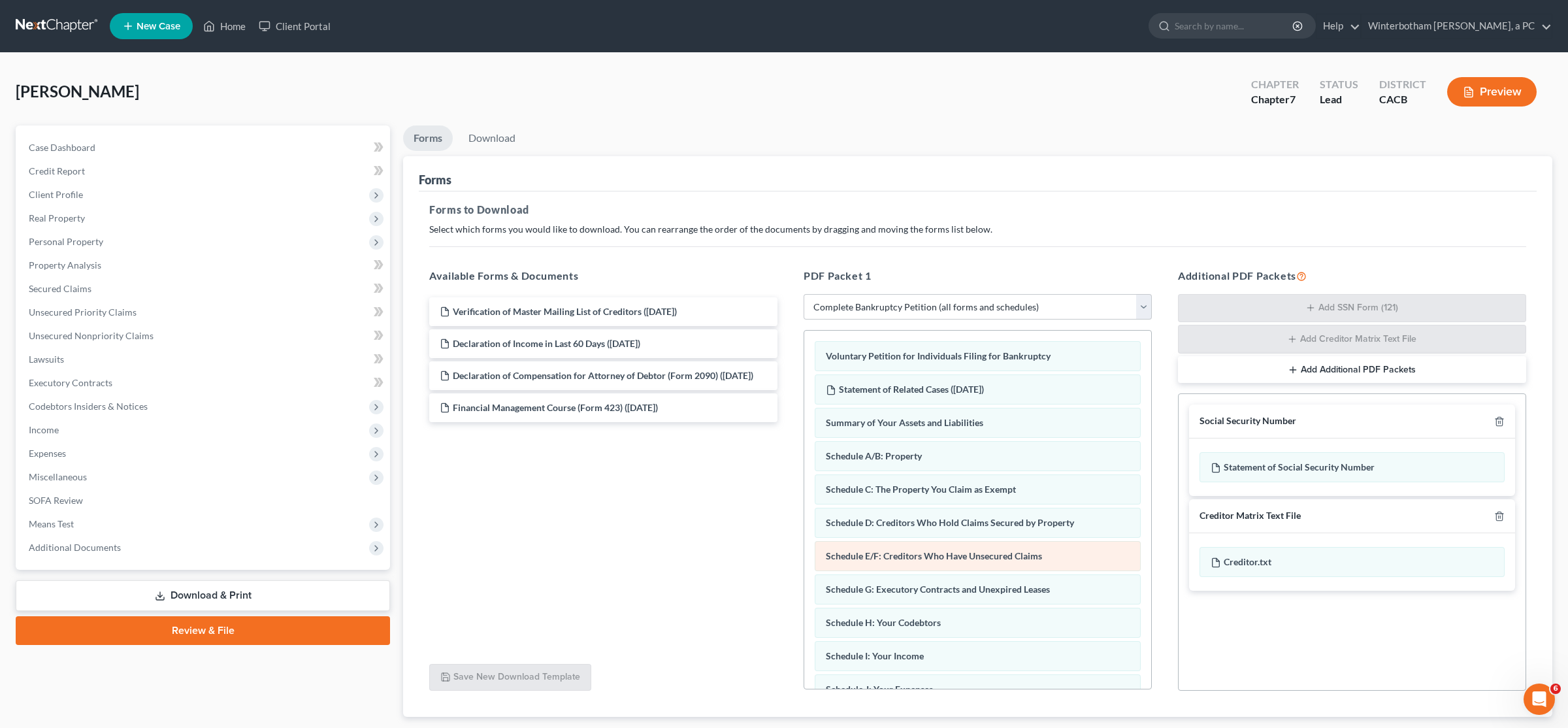
scroll to position [353, 0]
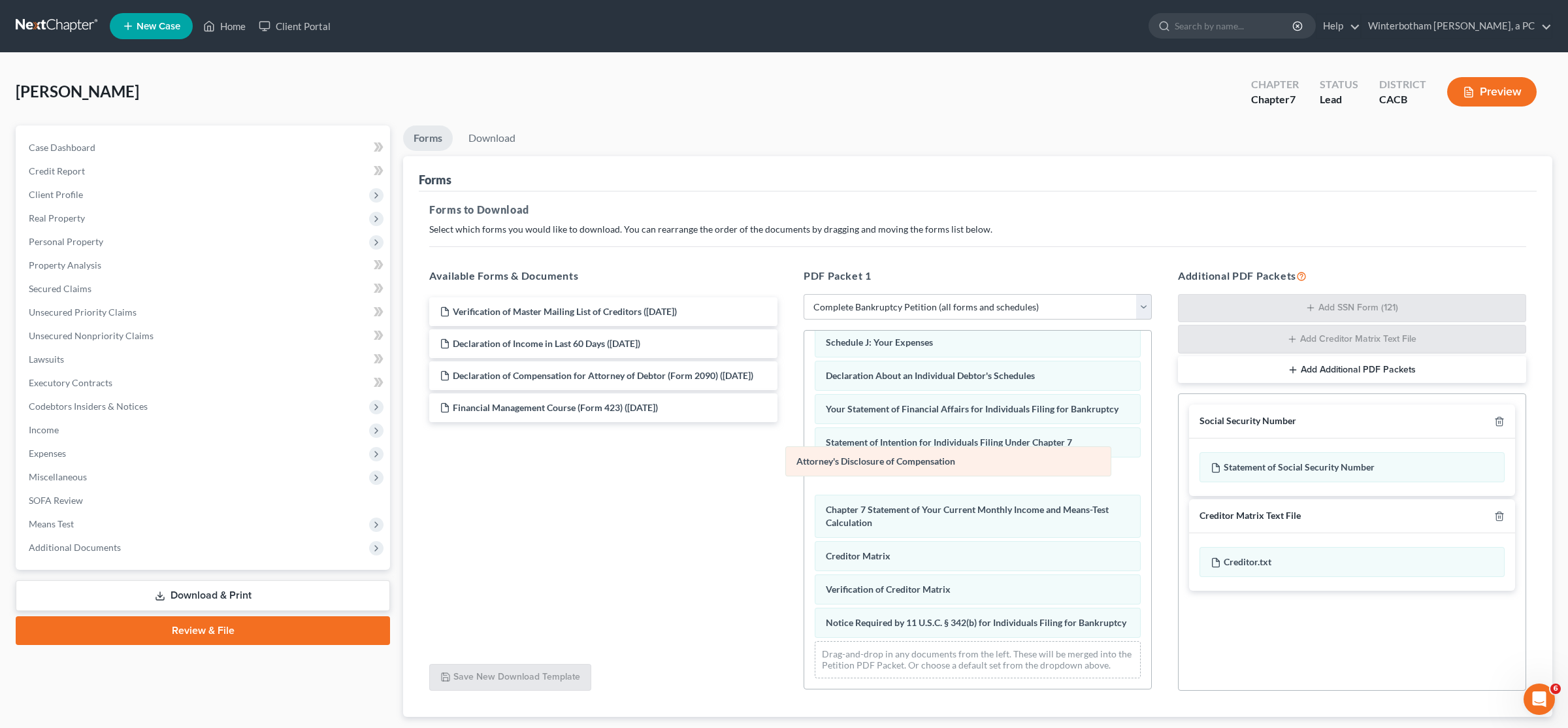
drag, startPoint x: 935, startPoint y: 629, endPoint x: 905, endPoint y: 469, distance: 162.8
click at [782, 469] on div "Attorney's Disclosure of Compensation Voluntary Petition for Individuals Filing…" at bounding box center [978, 335] width 347 height 705
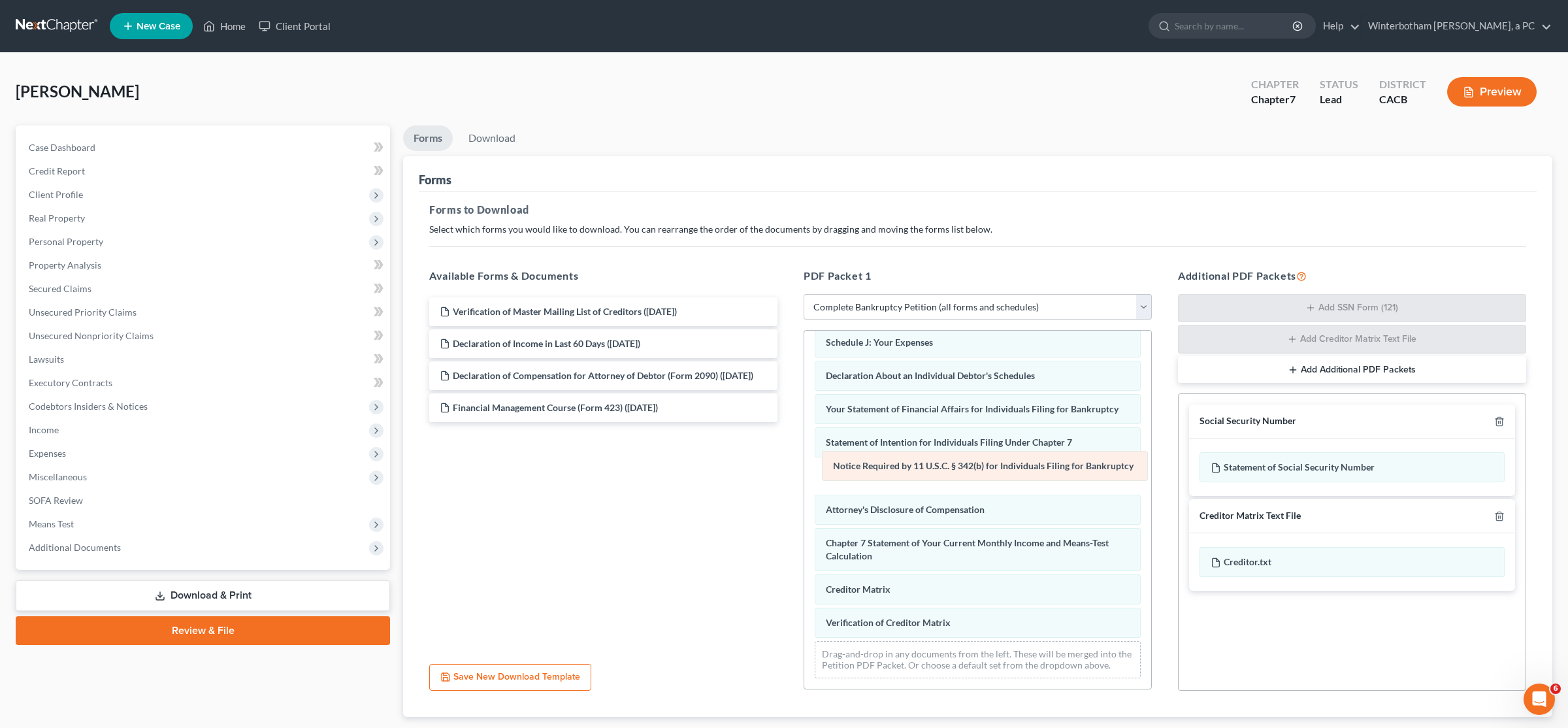
drag, startPoint x: 911, startPoint y: 627, endPoint x: 919, endPoint y: 470, distance: 157.2
click at [782, 470] on div "Notice Required by 11 U.S.C. § 342(b) for Individuals Filing for Bankruptcy Vol…" at bounding box center [978, 335] width 347 height 705
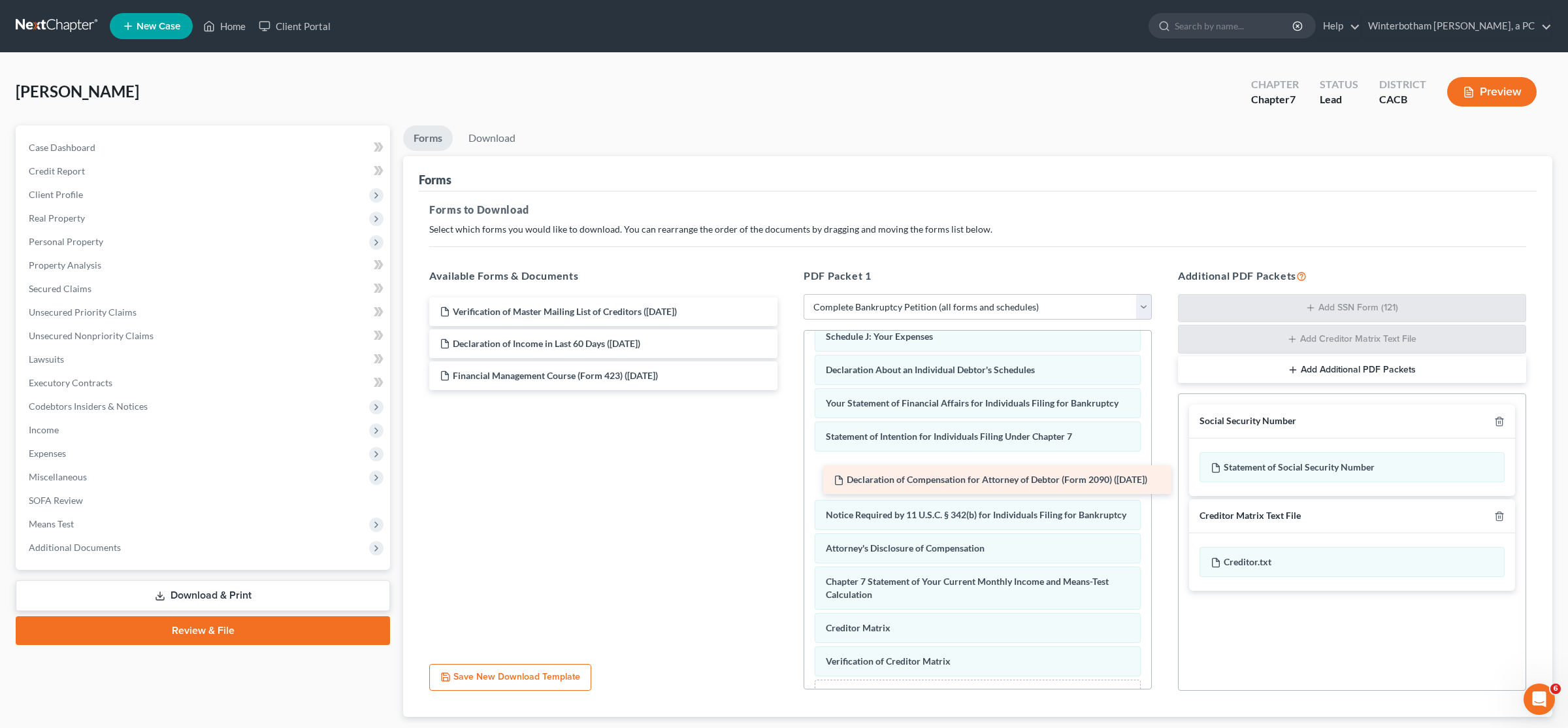
drag, startPoint x: 547, startPoint y: 375, endPoint x: 937, endPoint y: 470, distance: 401.4
click at [782, 390] on div "Declaration of Compensation for Attorney of Debtor (Form 2090) ([DATE]) Verific…" at bounding box center [603, 343] width 370 height 93
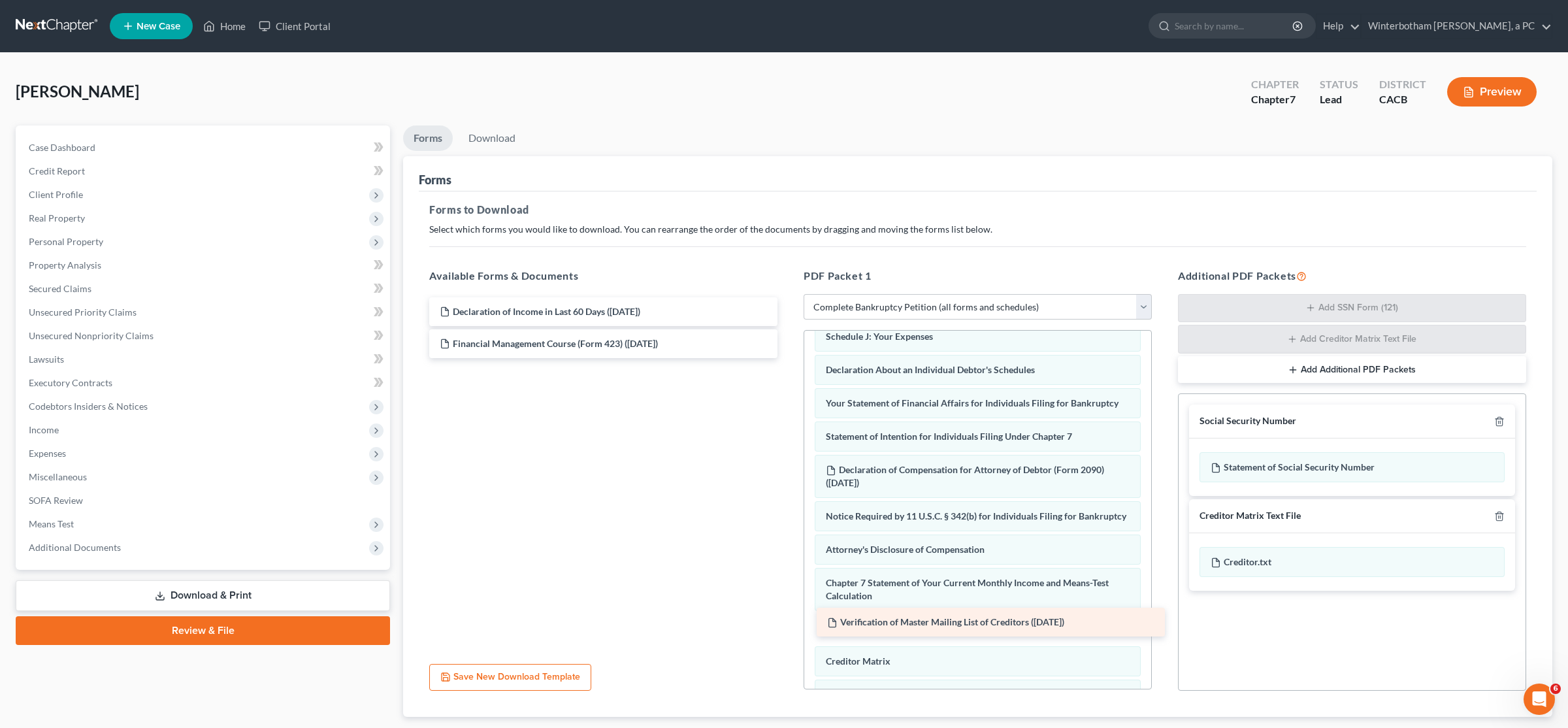
drag, startPoint x: 527, startPoint y: 313, endPoint x: 914, endPoint y: 623, distance: 495.9
click at [782, 358] on div "Verification of Master Mailing List of Creditors ([DATE]) Verification of Maste…" at bounding box center [603, 327] width 370 height 61
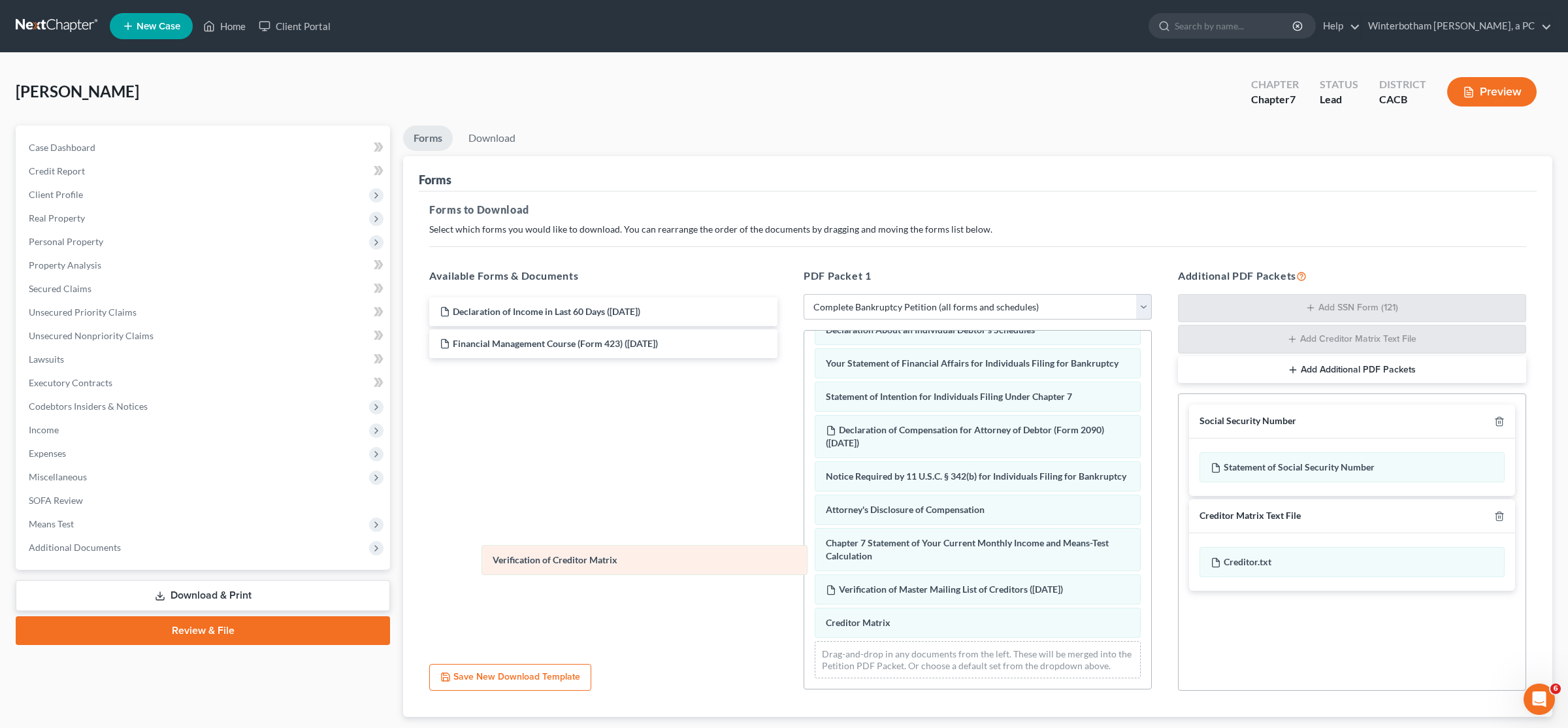
scroll to position [401, 0]
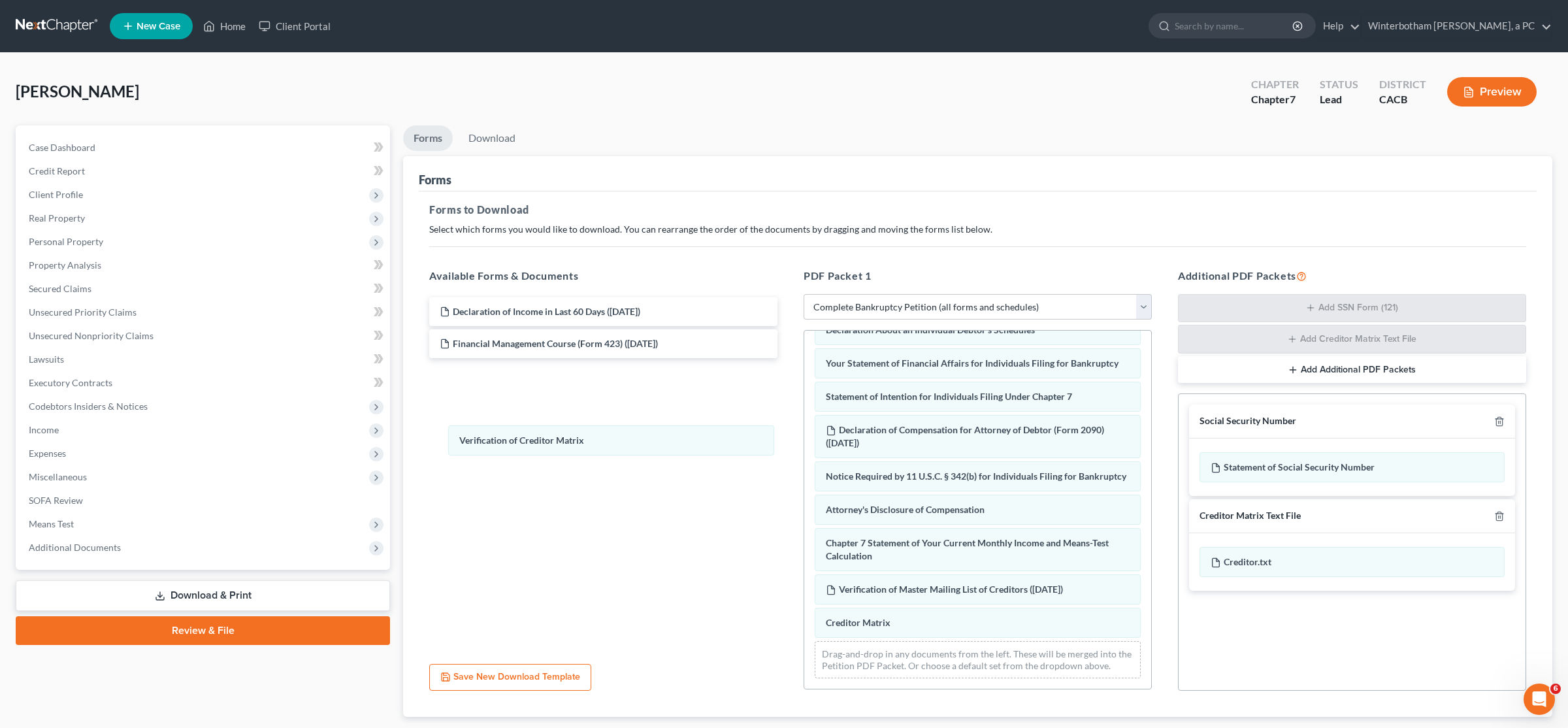
drag, startPoint x: 919, startPoint y: 629, endPoint x: 555, endPoint y: 456, distance: 403.0
click at [782, 448] on div "Verification of Creditor Matrix Voluntary Petition for Individuals Filing for B…" at bounding box center [978, 313] width 347 height 750
click at [782, 424] on icon "button" at bounding box center [1500, 421] width 11 height 11
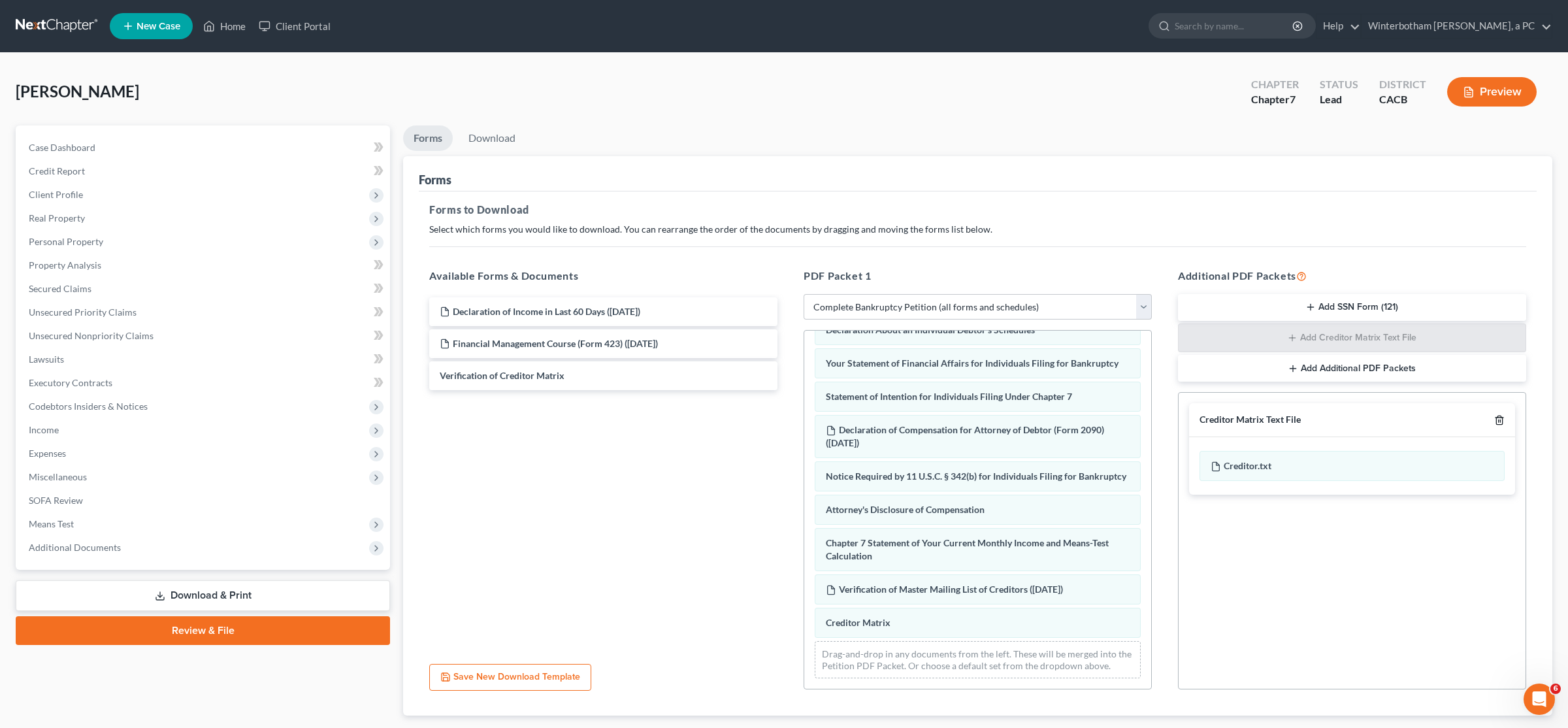
click at [782, 424] on icon "button" at bounding box center [1500, 419] width 11 height 11
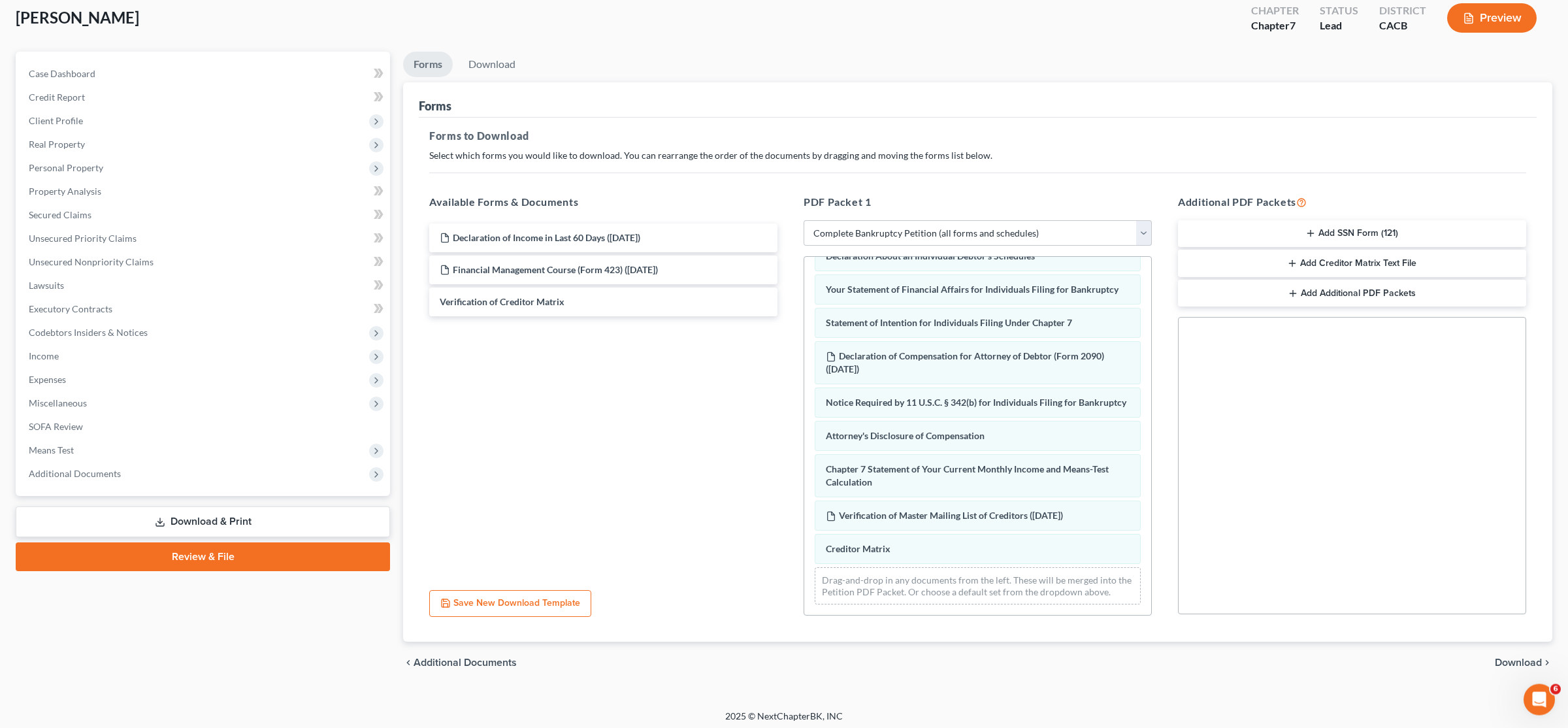
scroll to position [79, 0]
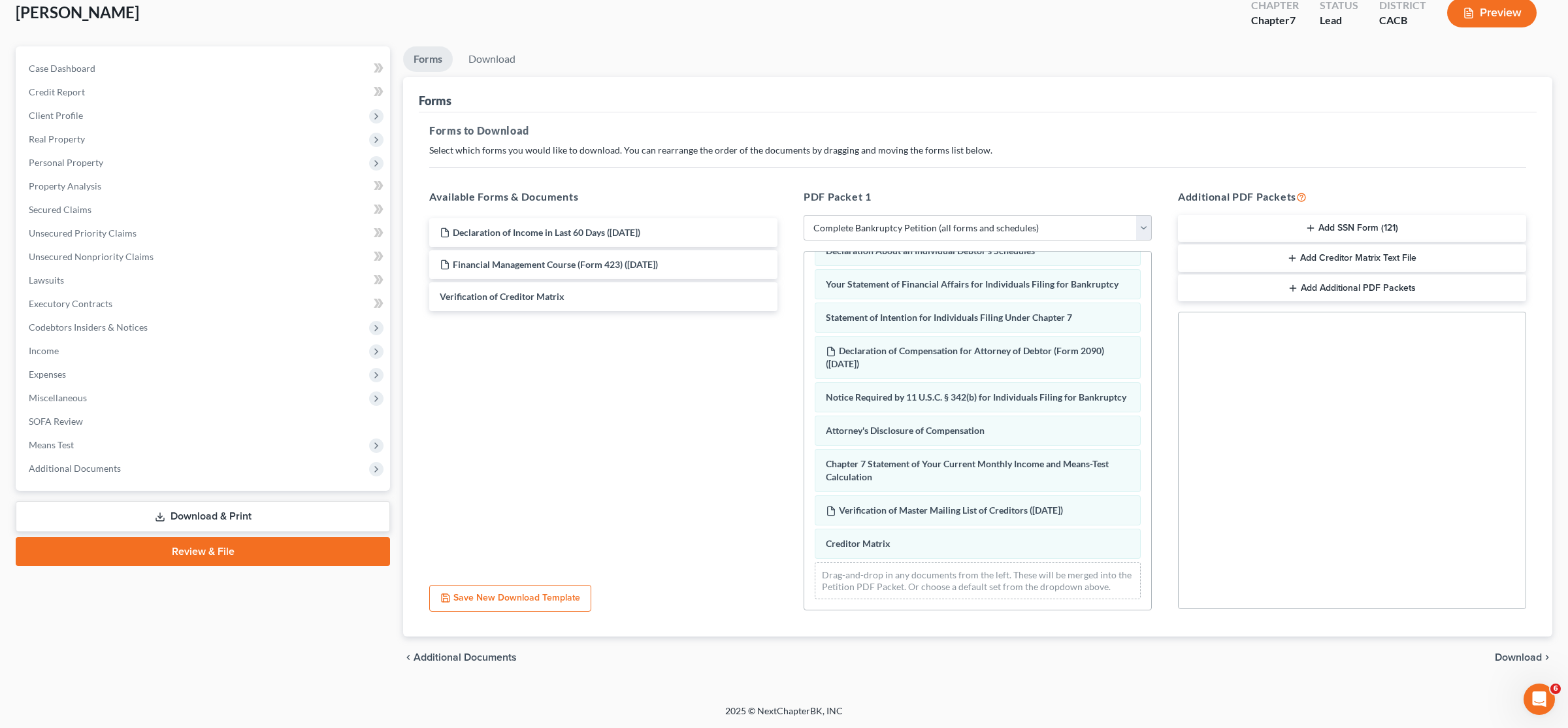
click at [782, 654] on span "Download" at bounding box center [1518, 657] width 47 height 11
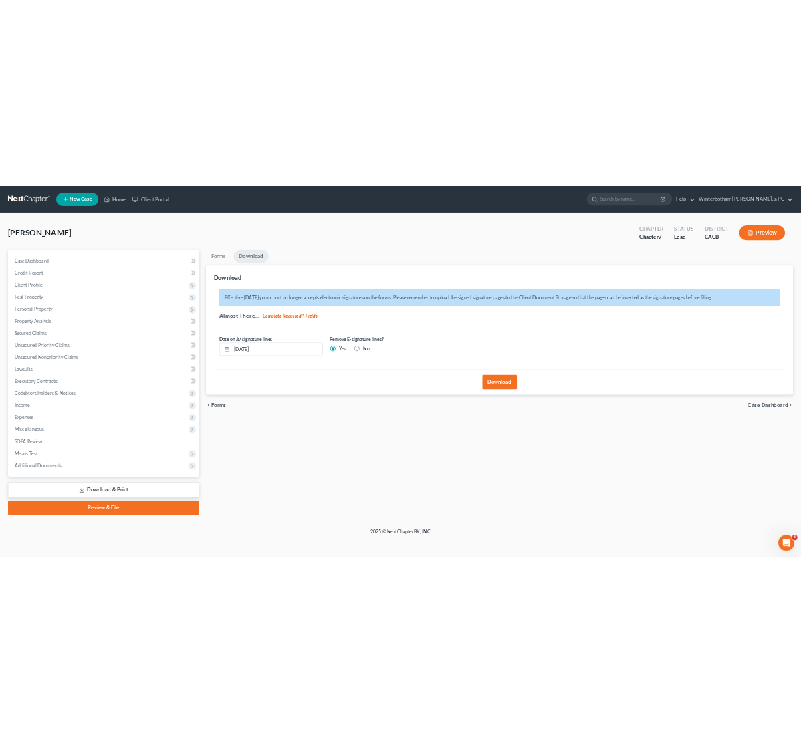
scroll to position [0, 0]
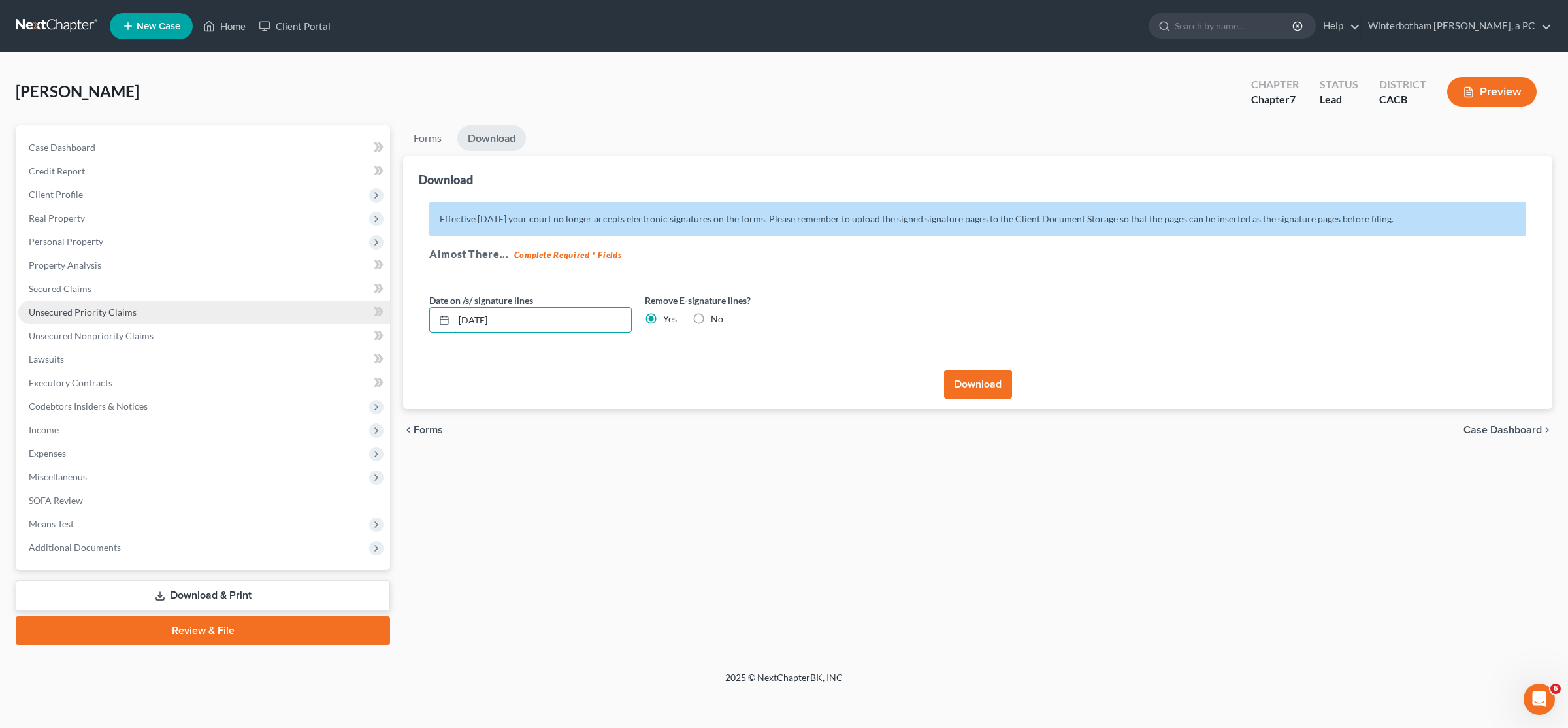
drag, startPoint x: 562, startPoint y: 319, endPoint x: 356, endPoint y: 307, distance: 206.3
click at [455, 309] on input "[DATE]" at bounding box center [543, 320] width 177 height 24
click at [782, 391] on button "Download" at bounding box center [979, 383] width 68 height 28
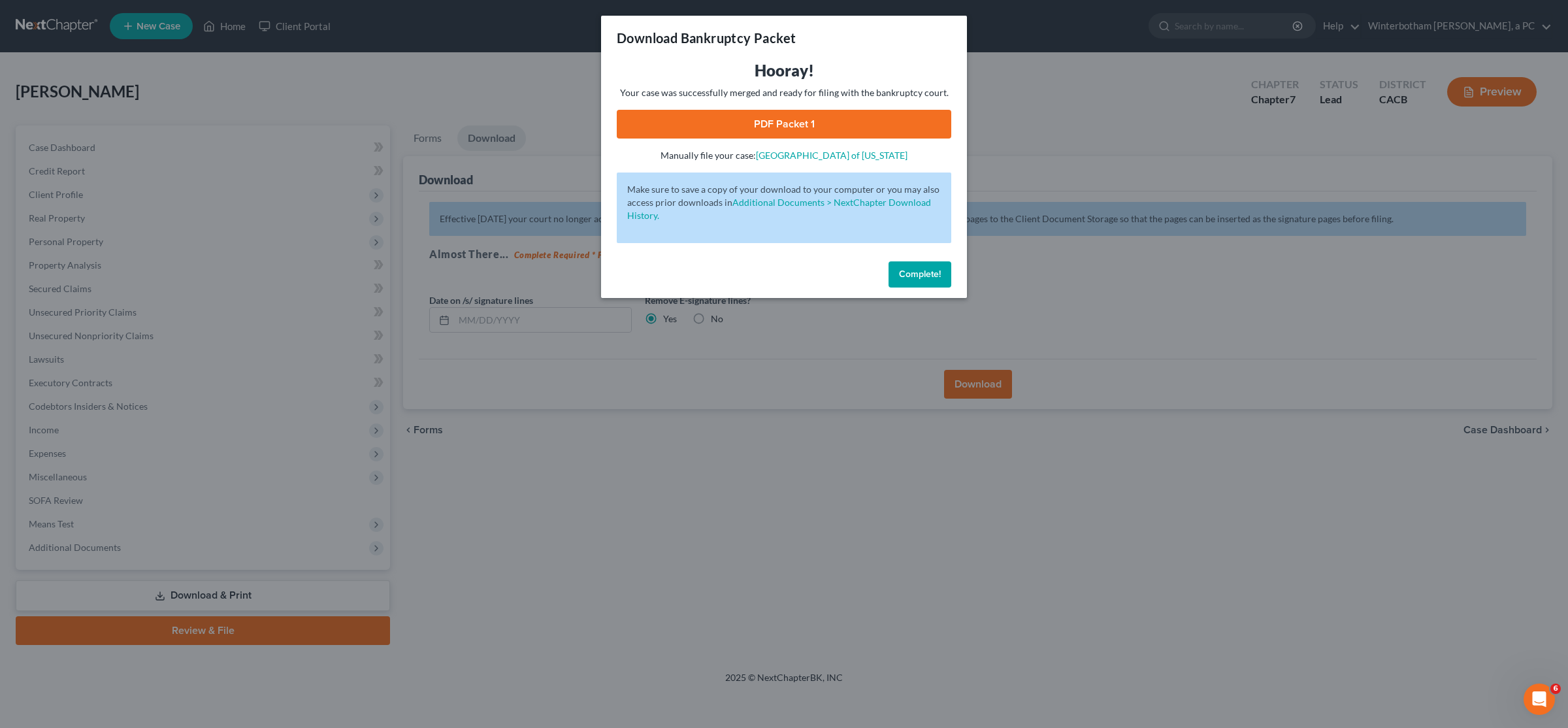
click at [782, 129] on link "PDF Packet 1" at bounding box center [784, 123] width 334 height 28
